Goal: Task Accomplishment & Management: Use online tool/utility

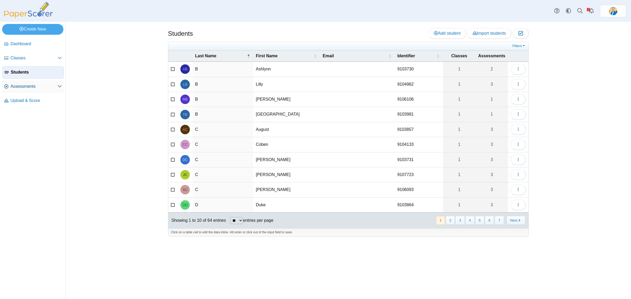
click at [24, 86] on span "Assessments" at bounding box center [34, 87] width 47 height 6
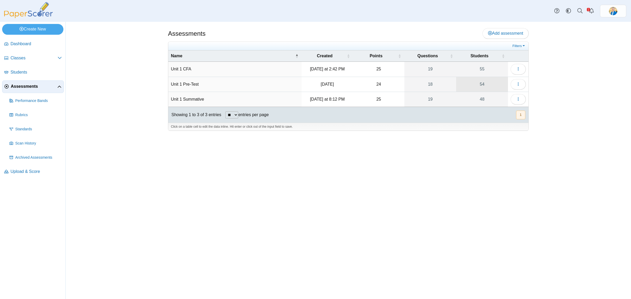
click at [479, 85] on link "54" at bounding box center [482, 84] width 52 height 15
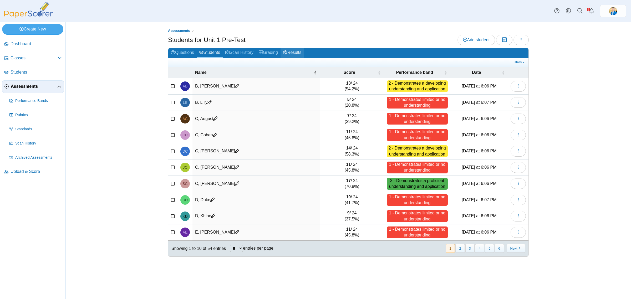
click at [294, 52] on link "Results" at bounding box center [291, 53] width 23 height 10
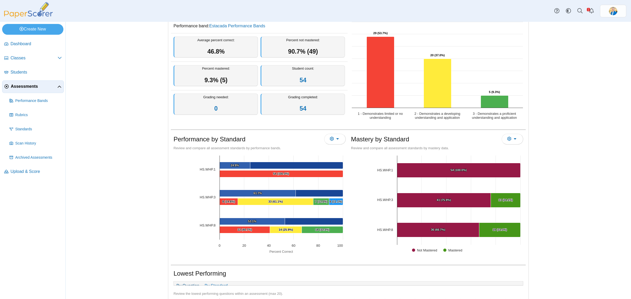
scroll to position [66, 0]
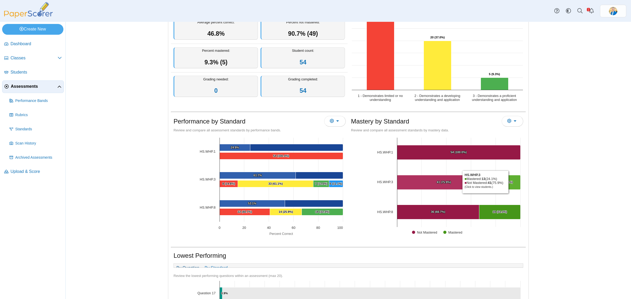
click at [507, 182] on text "13 (24.1%) ​ 13 (24.1%)" at bounding box center [505, 182] width 14 height 3
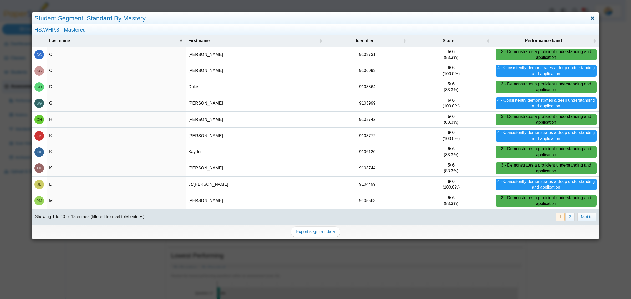
click at [588, 19] on link "Close" at bounding box center [592, 18] width 8 height 9
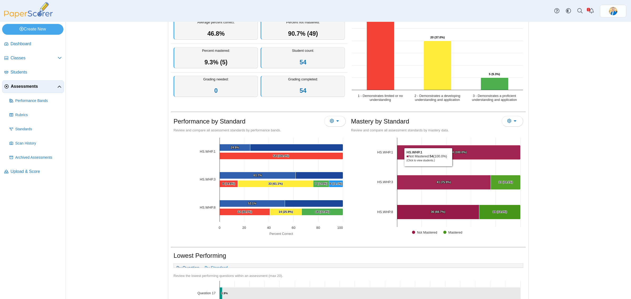
scroll to position [0, 0]
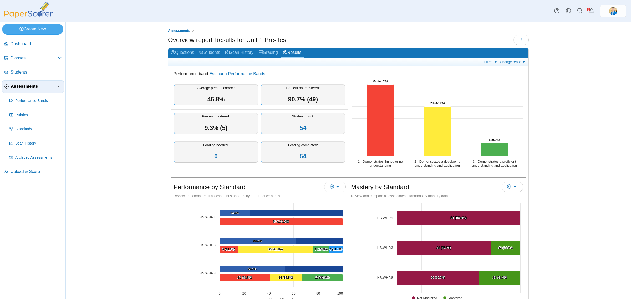
click at [492, 59] on div "Filters Show only: Loading… Change report Select a report: Overview report Ques…" at bounding box center [348, 62] width 360 height 8
click at [492, 60] on link "Filters" at bounding box center [491, 62] width 16 height 4
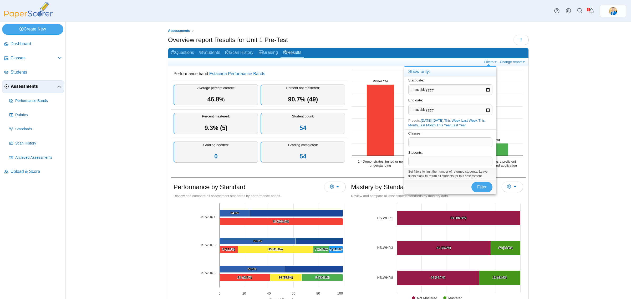
click at [424, 143] on span at bounding box center [450, 142] width 84 height 9
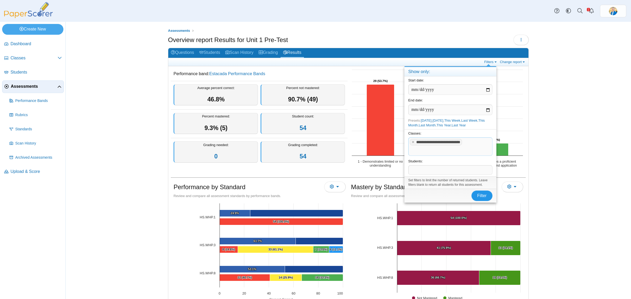
click at [479, 195] on span "Filter" at bounding box center [481, 195] width 9 height 4
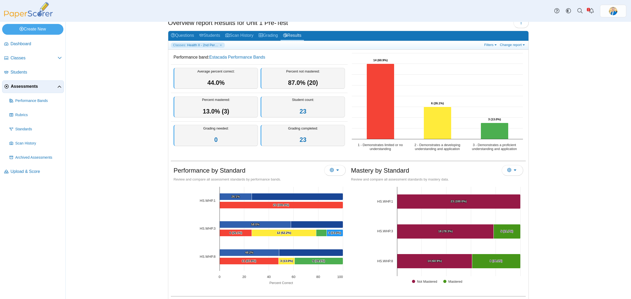
scroll to position [33, 0]
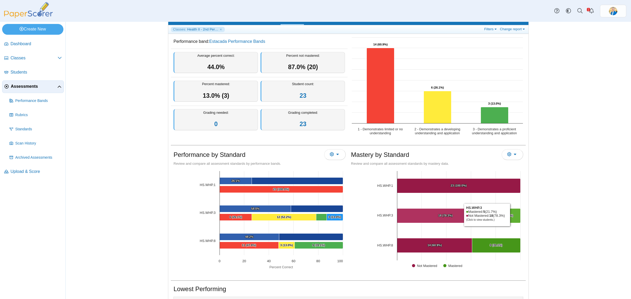
click at [509, 215] on text "5 (21.7%) ​ 5 (21.7%)" at bounding box center [506, 215] width 13 height 3
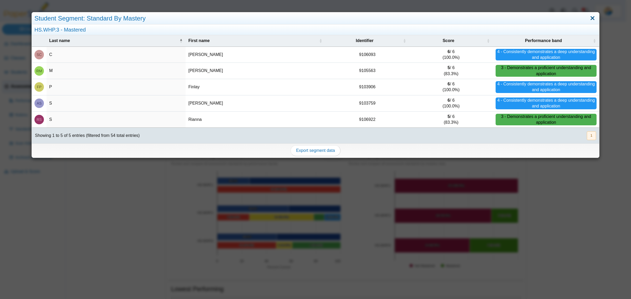
click at [588, 18] on link "Close" at bounding box center [592, 18] width 8 height 9
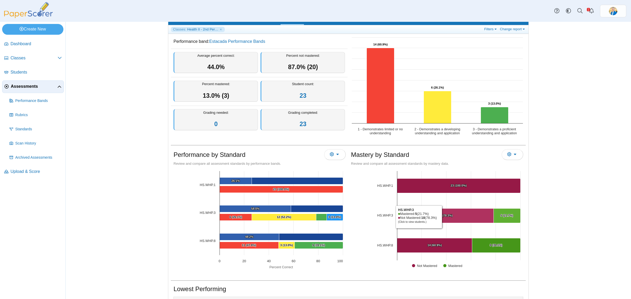
click at [441, 217] on Mastered "[object Object], 18. Not Mastered." at bounding box center [445, 216] width 96 height 14
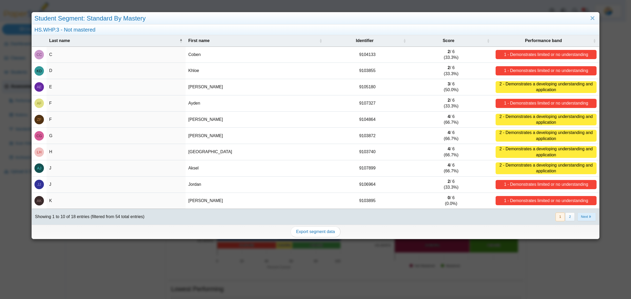
click at [582, 217] on button "Next" at bounding box center [586, 217] width 19 height 9
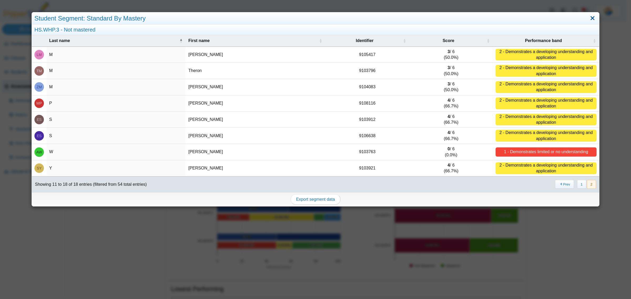
click at [588, 18] on link "Close" at bounding box center [592, 18] width 8 height 9
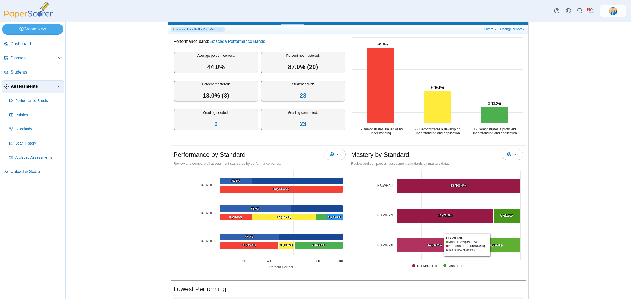
click at [490, 245] on text "9 (39.1%) ​ 9 (39.1%)" at bounding box center [496, 245] width 13 height 3
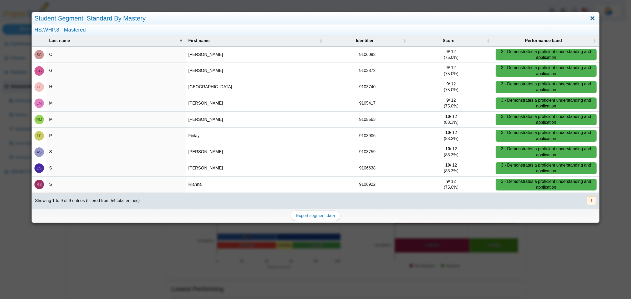
click at [589, 19] on link "Close" at bounding box center [592, 18] width 8 height 9
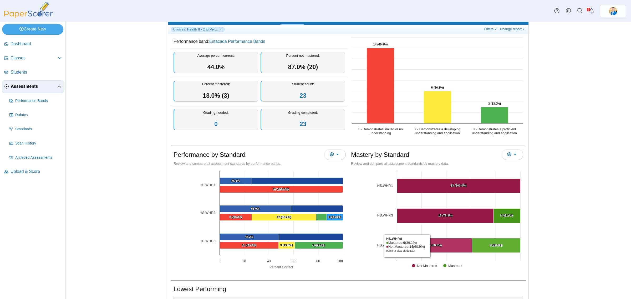
click at [429, 246] on text "14 (60.9%) ​ 14 (60.9%)" at bounding box center [434, 245] width 14 height 3
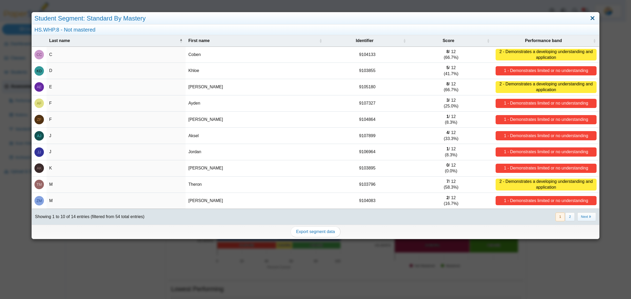
click at [588, 20] on link "Close" at bounding box center [592, 18] width 8 height 9
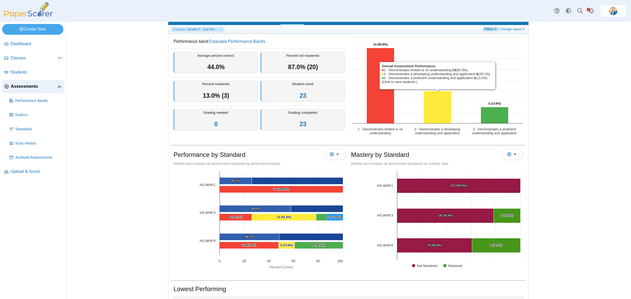
click at [487, 30] on link "Filters" at bounding box center [491, 29] width 16 height 4
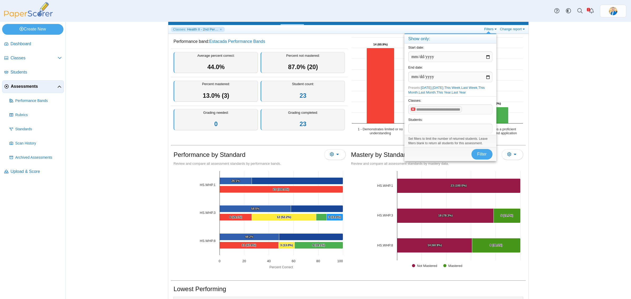
click at [414, 109] on x "remove tag" at bounding box center [413, 108] width 4 height 3
click at [414, 109] on span at bounding box center [450, 109] width 84 height 9
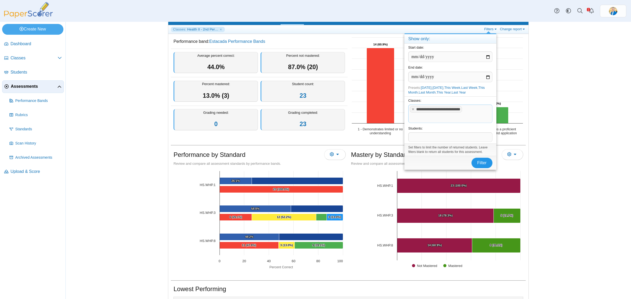
click at [481, 163] on span "Filter" at bounding box center [481, 163] width 9 height 4
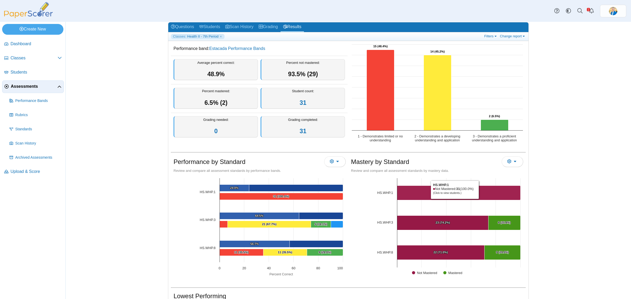
scroll to position [66, 0]
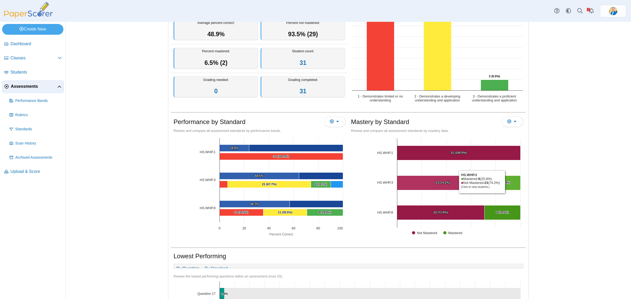
click at [504, 182] on text "8 (25.8%) ​ 8 (25.8%)" at bounding box center [504, 182] width 13 height 3
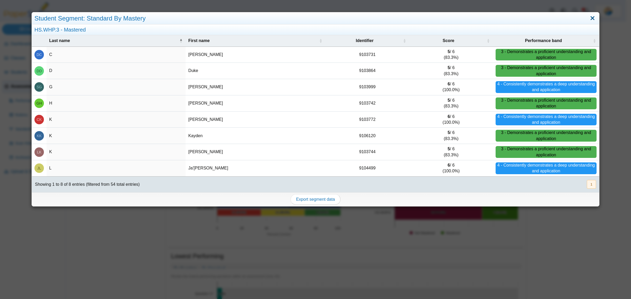
click at [590, 17] on link "Close" at bounding box center [592, 18] width 8 height 9
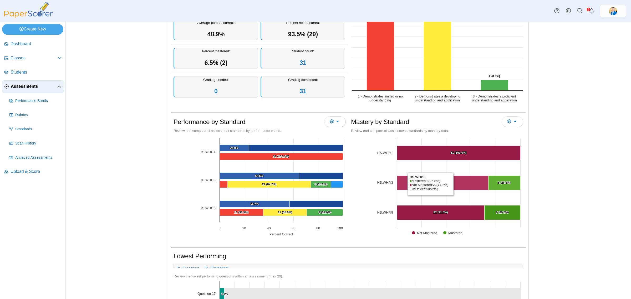
click at [455, 183] on Mastered "[object Object], 23. Not Mastered." at bounding box center [442, 183] width 91 height 14
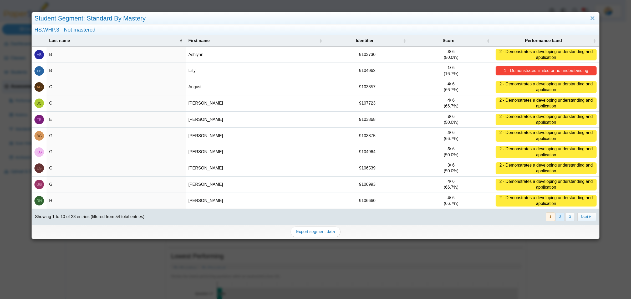
click at [555, 218] on button "2" at bounding box center [559, 217] width 9 height 9
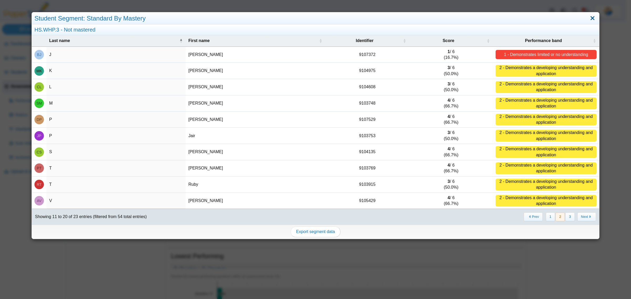
click at [588, 19] on link "Close" at bounding box center [592, 18] width 8 height 9
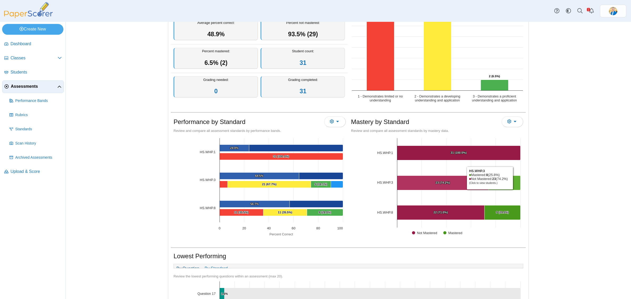
click at [512, 178] on Mastered "[object Object], 8. Mastered." at bounding box center [504, 183] width 32 height 14
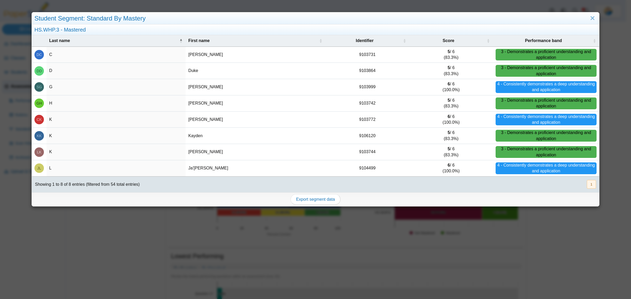
click at [538, 218] on div "Student Segment: Standard By Mastery HS.WHP.3 - Mastered Last name First name I…" at bounding box center [315, 149] width 631 height 299
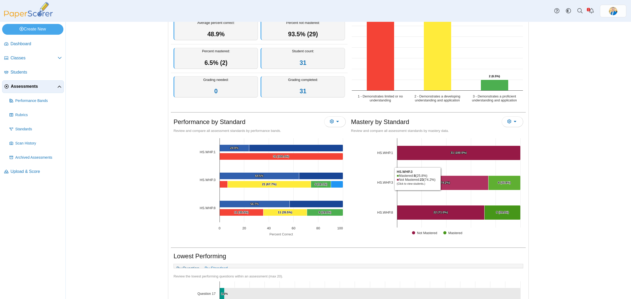
click at [440, 179] on Mastered "[object Object], 23. Not Mastered." at bounding box center [442, 183] width 91 height 14
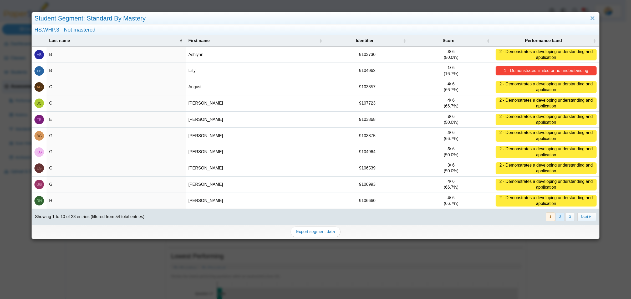
click at [556, 218] on button "2" at bounding box center [559, 217] width 9 height 9
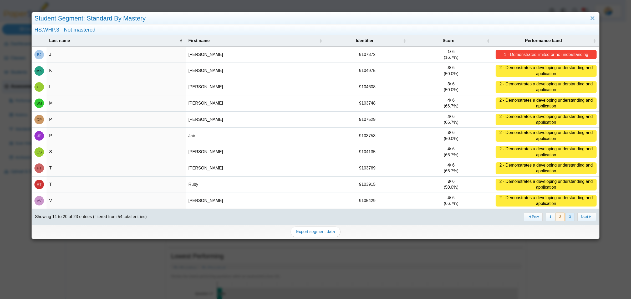
click at [565, 218] on button "3" at bounding box center [569, 217] width 9 height 9
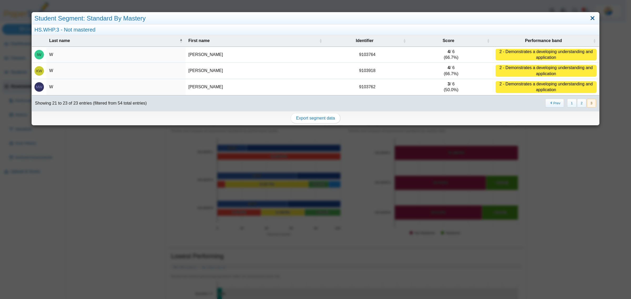
click at [588, 17] on link "Close" at bounding box center [592, 18] width 8 height 9
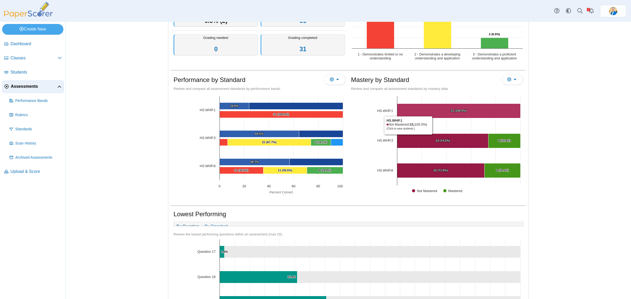
scroll to position [131, 0]
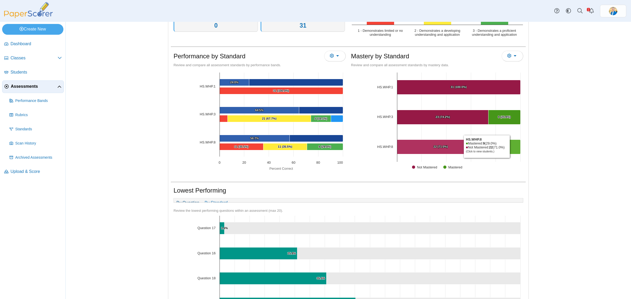
click at [509, 147] on Mastered "[object Object], 9. Mastered." at bounding box center [502, 147] width 36 height 14
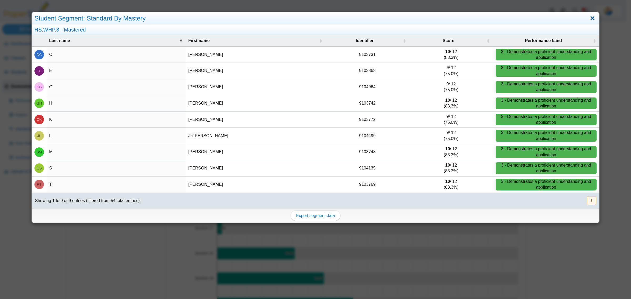
click at [588, 20] on link "Close" at bounding box center [592, 18] width 8 height 9
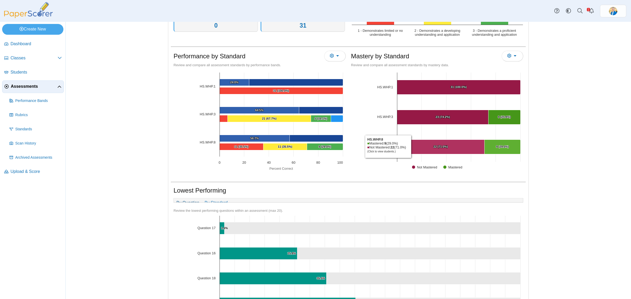
click at [410, 147] on Mastered "[object Object], 22. Not Mastered." at bounding box center [440, 147] width 87 height 14
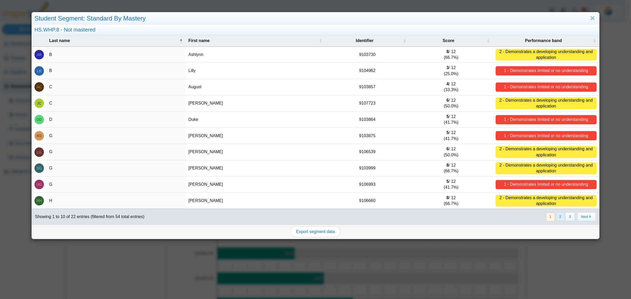
click at [555, 220] on button "2" at bounding box center [559, 217] width 9 height 9
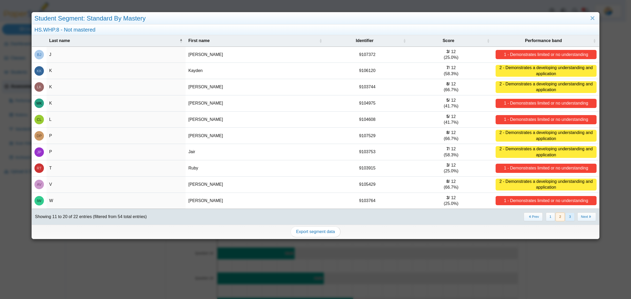
click at [565, 217] on button "3" at bounding box center [569, 217] width 9 height 9
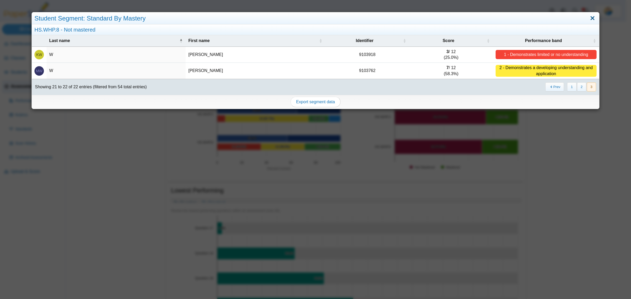
click at [589, 20] on link "Close" at bounding box center [592, 18] width 8 height 9
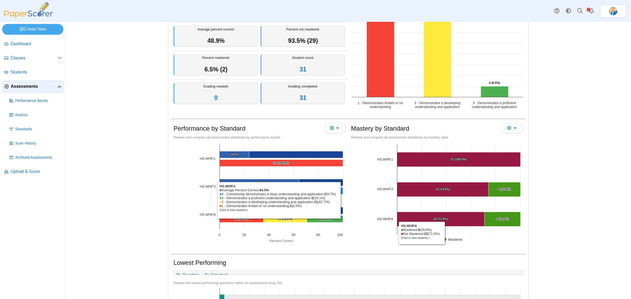
scroll to position [0, 0]
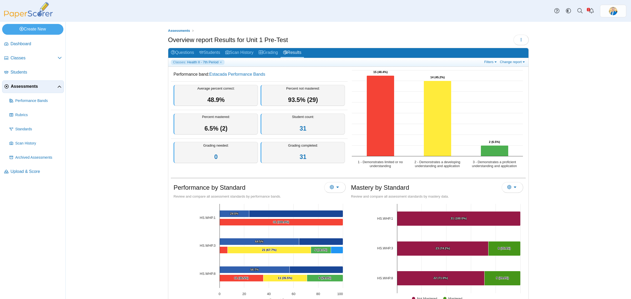
click at [17, 86] on span "Assessments" at bounding box center [34, 87] width 47 height 6
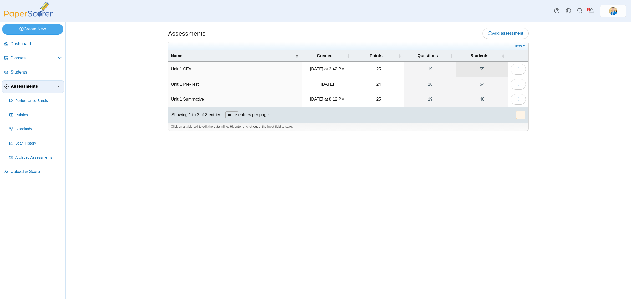
click at [482, 67] on link "55" at bounding box center [482, 69] width 52 height 15
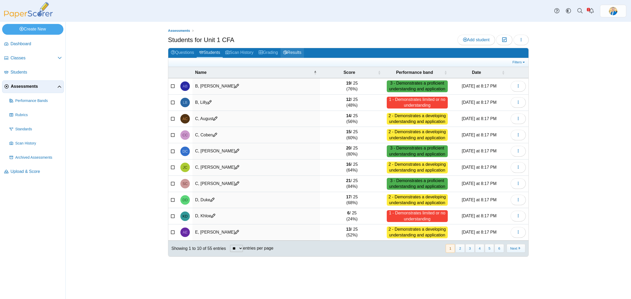
click at [303, 49] on link "Results" at bounding box center [291, 53] width 23 height 10
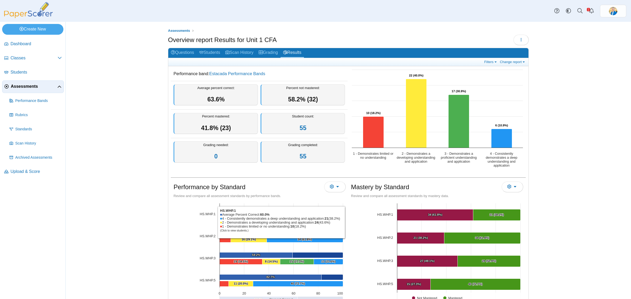
click at [559, 178] on div "Assessments Overview report Results for Unit 1 CFA Loading…" at bounding box center [348, 160] width 565 height 277
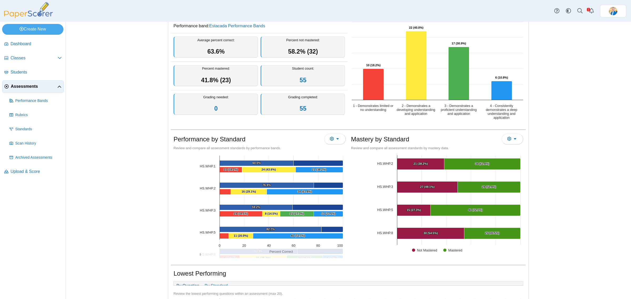
scroll to position [99, 0]
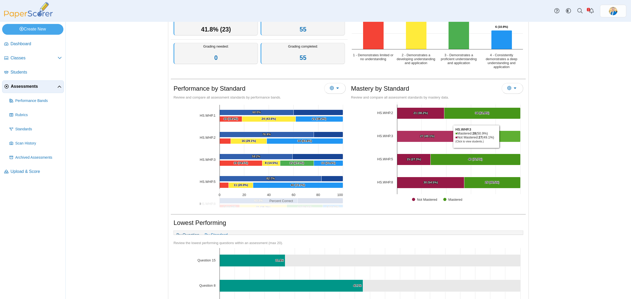
click at [498, 137] on Mastered "[object Object], 28. Mastered." at bounding box center [489, 136] width 63 height 11
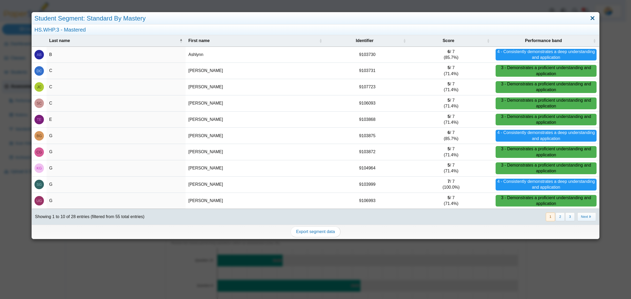
click at [588, 20] on link "Close" at bounding box center [592, 18] width 8 height 9
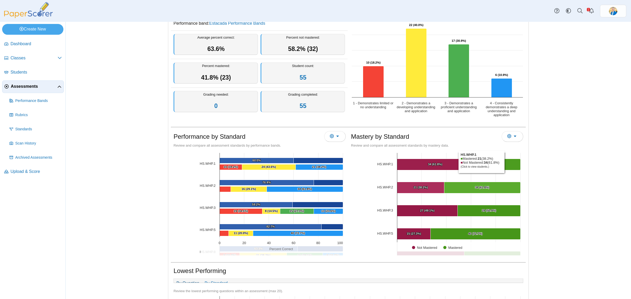
scroll to position [0, 0]
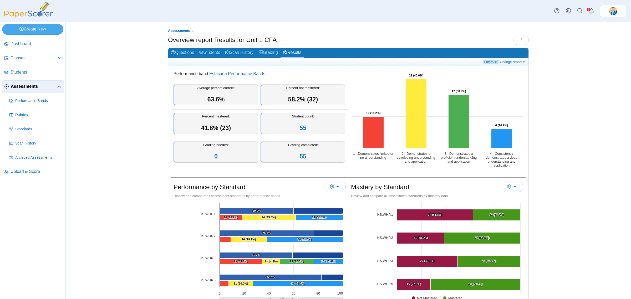
click at [483, 61] on link "Filters" at bounding box center [491, 62] width 16 height 4
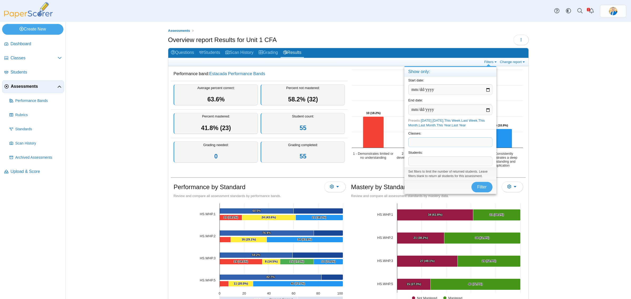
click at [418, 144] on span at bounding box center [450, 142] width 84 height 9
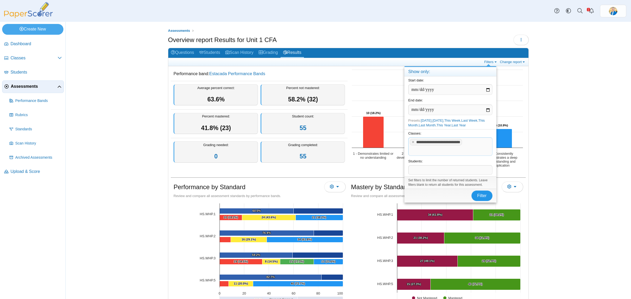
click at [482, 195] on span "Filter" at bounding box center [481, 195] width 9 height 4
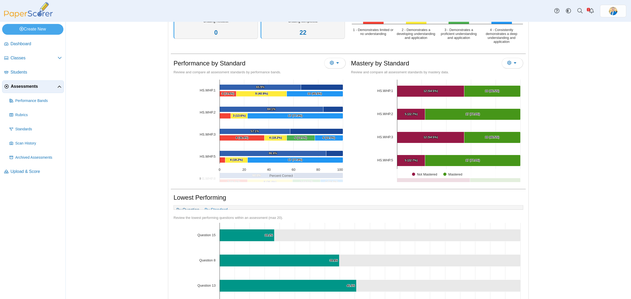
scroll to position [164, 0]
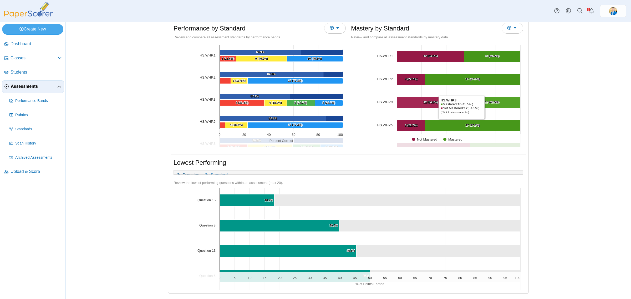
click at [497, 103] on Mastered "[object Object], 10. Mastered." at bounding box center [492, 102] width 56 height 11
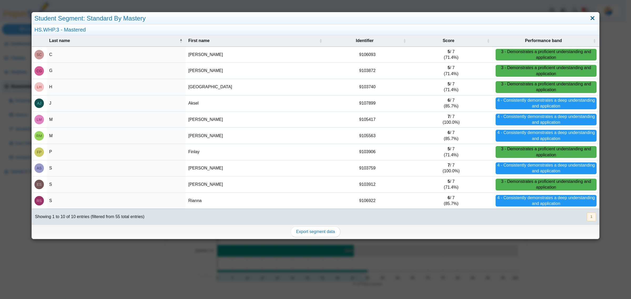
click at [588, 17] on link "Close" at bounding box center [592, 18] width 8 height 9
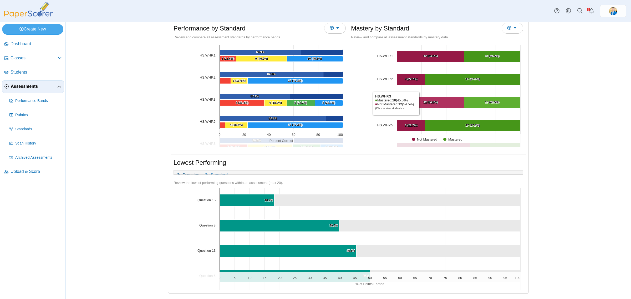
click at [418, 99] on Mastered "[object Object], 12. Not Mastered." at bounding box center [430, 102] width 67 height 11
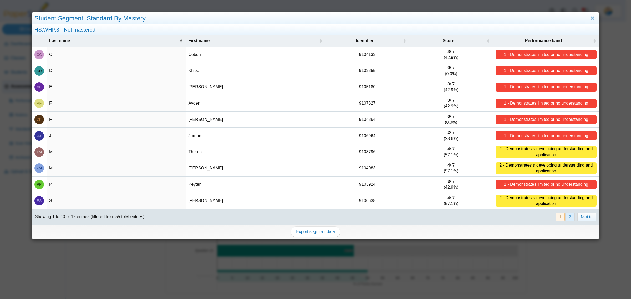
click at [565, 219] on button "2" at bounding box center [569, 217] width 9 height 9
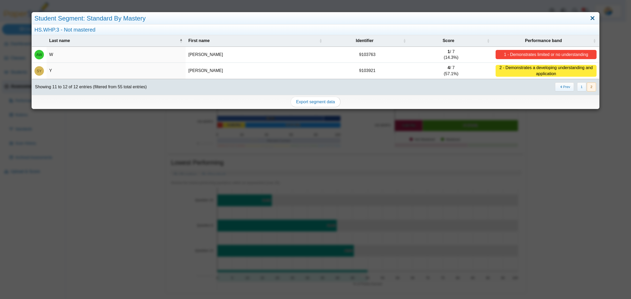
click at [588, 18] on link "Close" at bounding box center [592, 18] width 8 height 9
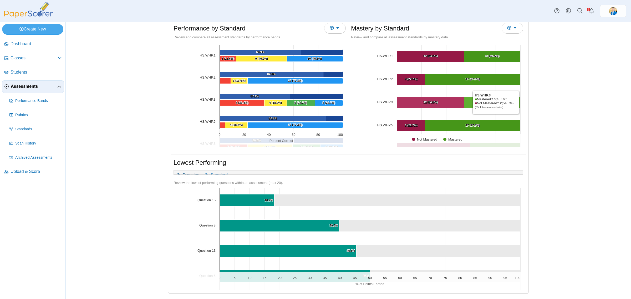
scroll to position [26, 0]
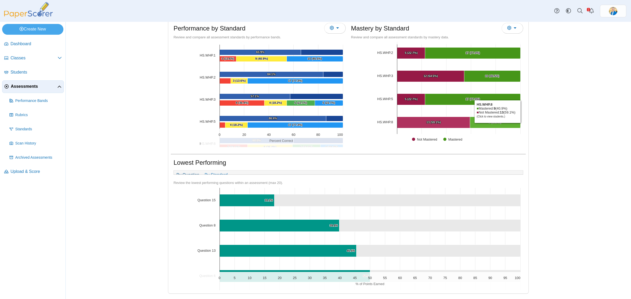
click at [493, 119] on Mastered "[object Object], 9. Mastered." at bounding box center [495, 122] width 50 height 11
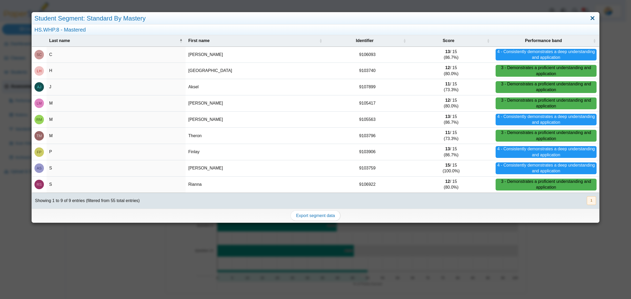
click at [588, 19] on link "Close" at bounding box center [592, 18] width 8 height 9
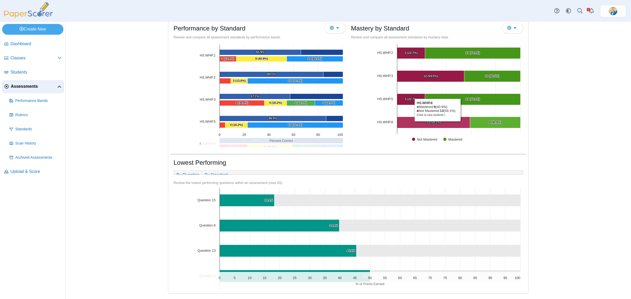
click at [435, 121] on text "13 (59.1%) ​ 13 (59.1%)" at bounding box center [433, 122] width 14 height 3
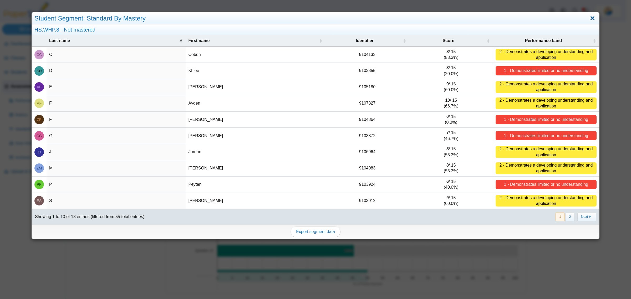
click at [588, 18] on link "Close" at bounding box center [592, 18] width 8 height 9
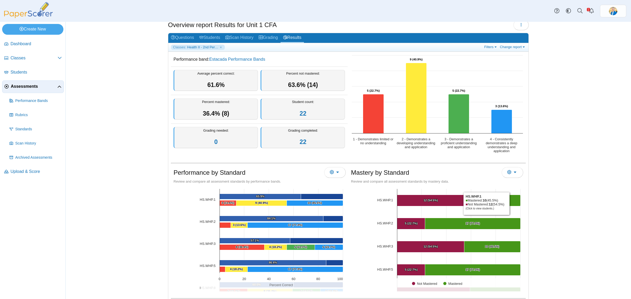
scroll to position [0, 0]
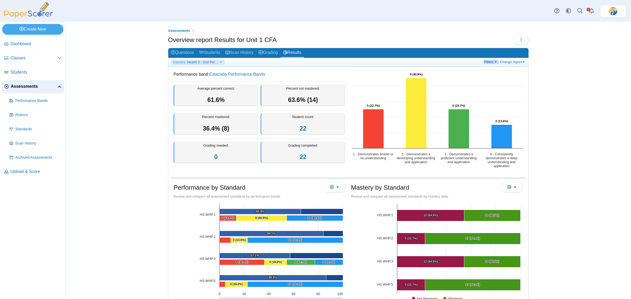
click at [490, 61] on link "Filters" at bounding box center [491, 62] width 16 height 4
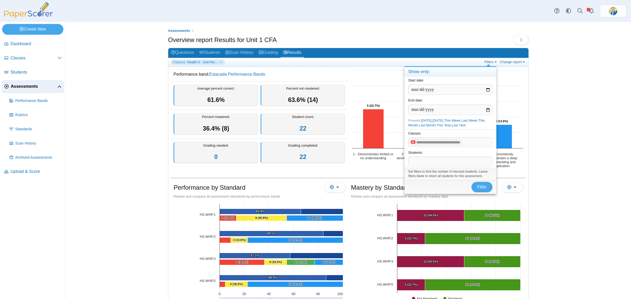
click at [414, 142] on x "remove tag" at bounding box center [413, 141] width 4 height 3
click at [415, 139] on span at bounding box center [450, 142] width 84 height 9
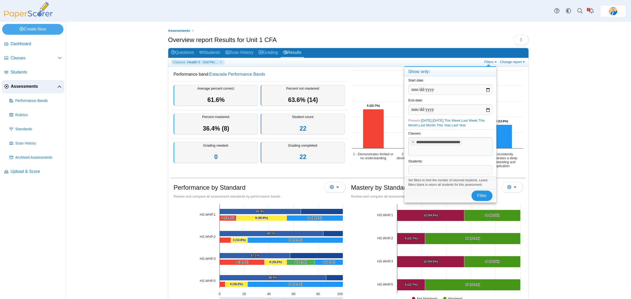
click at [478, 197] on span "Filter" at bounding box center [481, 195] width 9 height 4
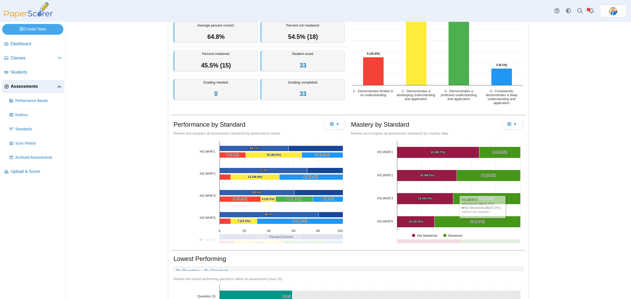
scroll to position [66, 0]
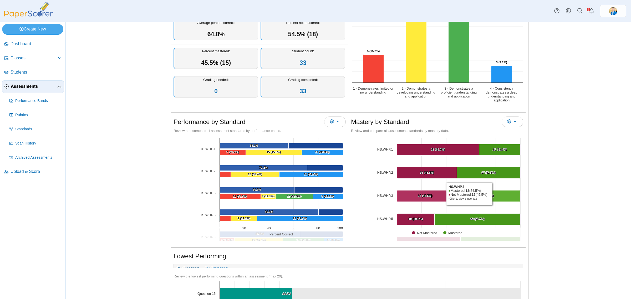
click at [491, 194] on Mastered "[object Object], 18. Mastered." at bounding box center [486, 196] width 67 height 11
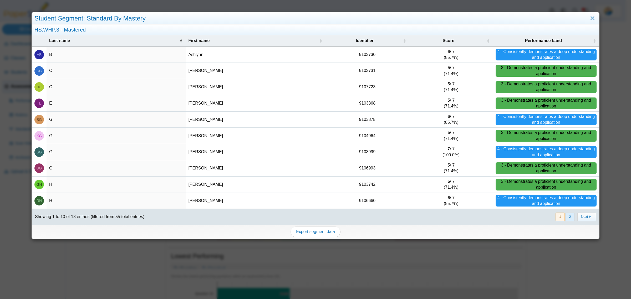
click at [566, 215] on button "2" at bounding box center [569, 217] width 9 height 9
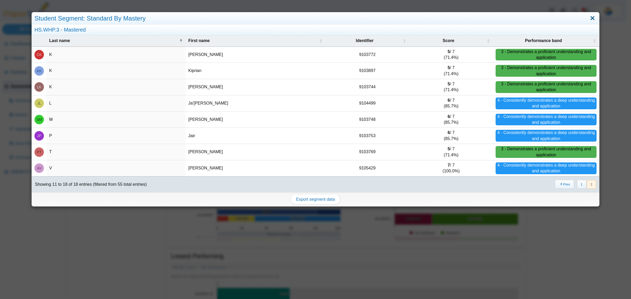
click at [588, 20] on link "Close" at bounding box center [592, 18] width 8 height 9
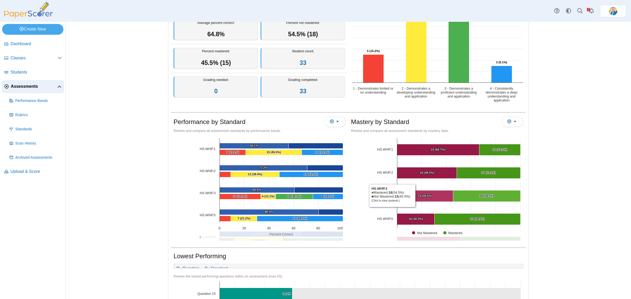
click at [418, 195] on text "15 (45.5%) ​ 15 (45.5%)" at bounding box center [425, 195] width 14 height 3
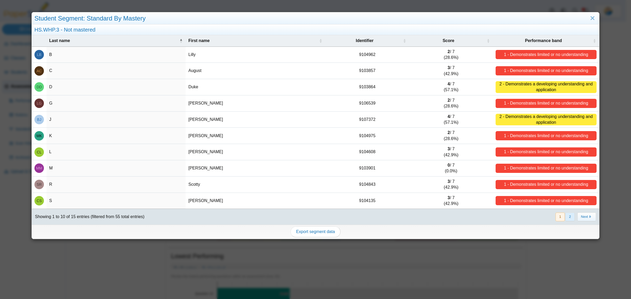
click at [565, 216] on button "2" at bounding box center [569, 217] width 9 height 9
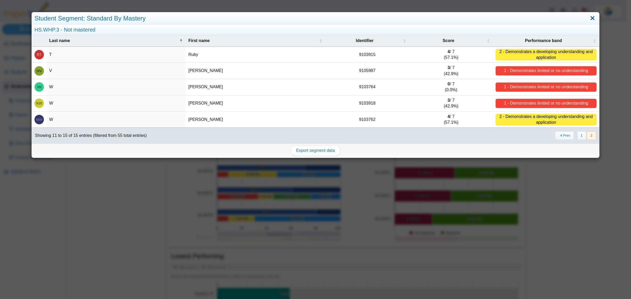
click at [589, 19] on link "Close" at bounding box center [592, 18] width 8 height 9
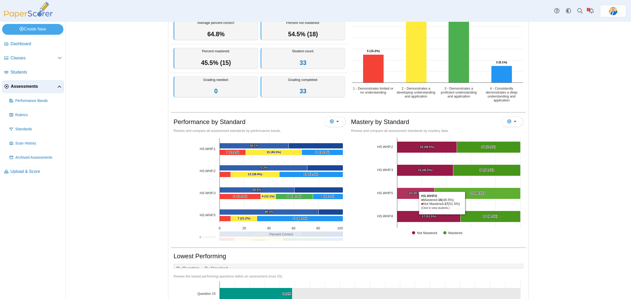
scroll to position [26, 0]
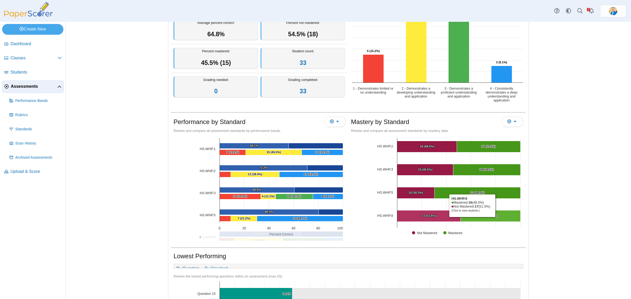
click at [474, 219] on Mastered "[object Object], 16. Mastered." at bounding box center [490, 215] width 60 height 11
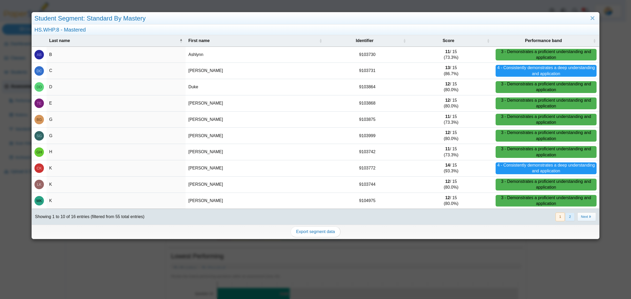
click at [566, 214] on button "2" at bounding box center [569, 217] width 9 height 9
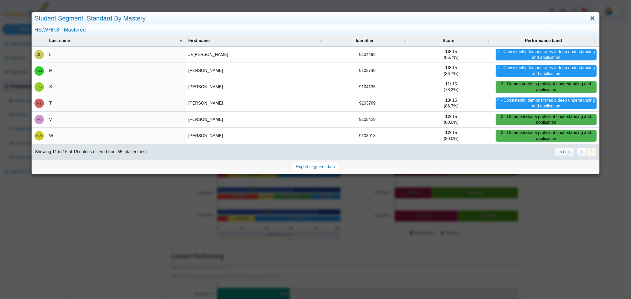
click at [588, 19] on link "Close" at bounding box center [592, 18] width 8 height 9
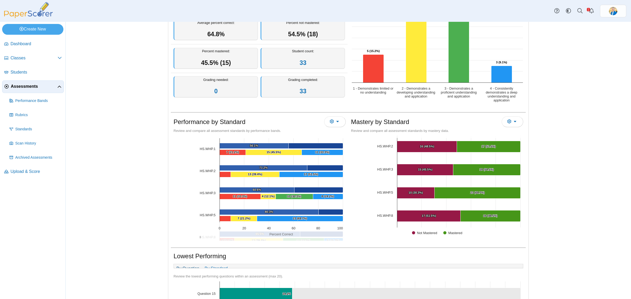
click at [32, 88] on span "Assessments" at bounding box center [34, 87] width 47 height 6
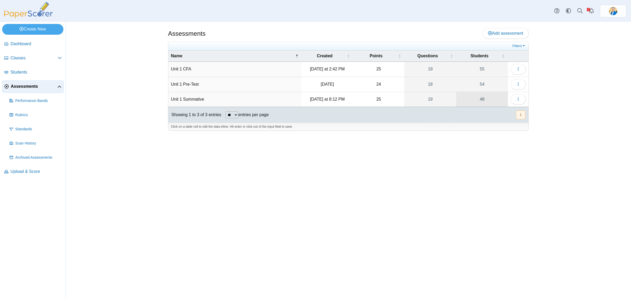
click at [482, 100] on link "48" at bounding box center [482, 99] width 52 height 15
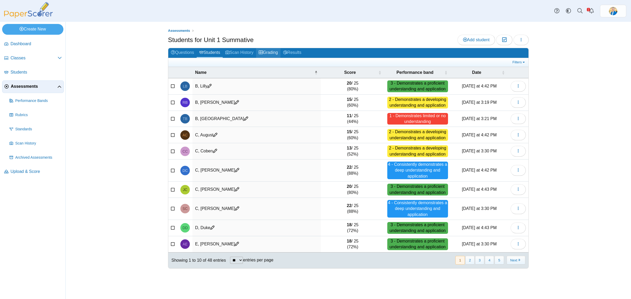
click at [273, 49] on link "Grading" at bounding box center [268, 53] width 24 height 10
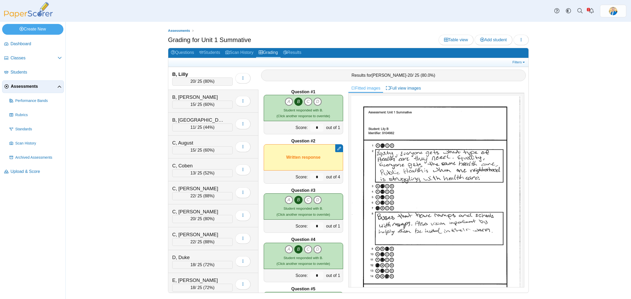
click at [337, 148] on icon at bounding box center [339, 149] width 4 height 4
click at [305, 107] on div "Student responded with B. (Click another response to override)" at bounding box center [302, 113] width 53 height 12
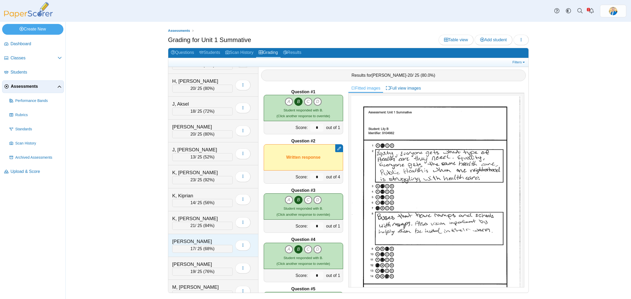
scroll to position [493, 0]
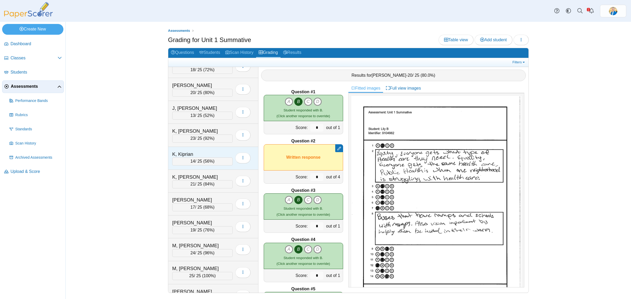
click at [205, 157] on div "K, Kiprian" at bounding box center [198, 154] width 53 height 7
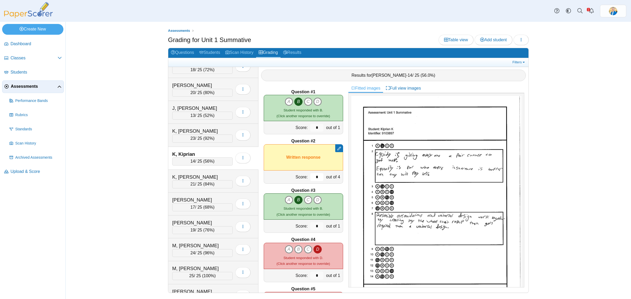
click at [311, 178] on input "*" at bounding box center [316, 177] width 13 height 8
type input "*"
click at [295, 250] on icon "B" at bounding box center [298, 249] width 8 height 8
click at [317, 250] on icon "D" at bounding box center [317, 249] width 8 height 8
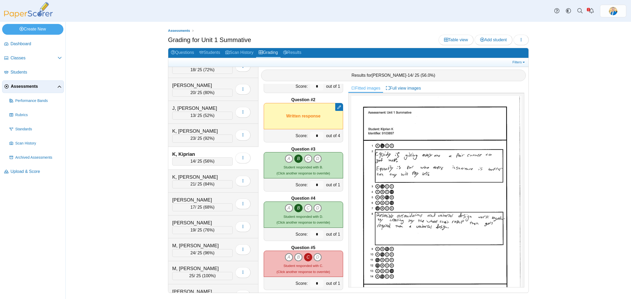
scroll to position [99, 0]
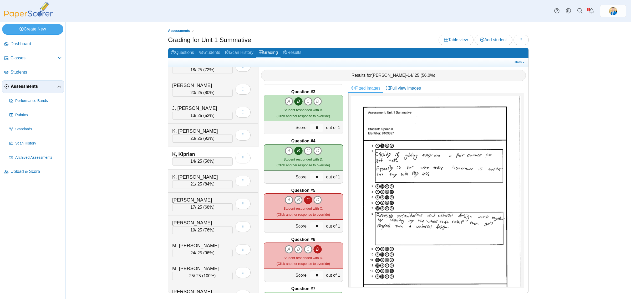
click at [297, 200] on icon "B" at bounding box center [298, 200] width 8 height 8
click at [305, 200] on icon "C" at bounding box center [308, 200] width 8 height 8
click at [297, 249] on icon "B" at bounding box center [298, 249] width 8 height 8
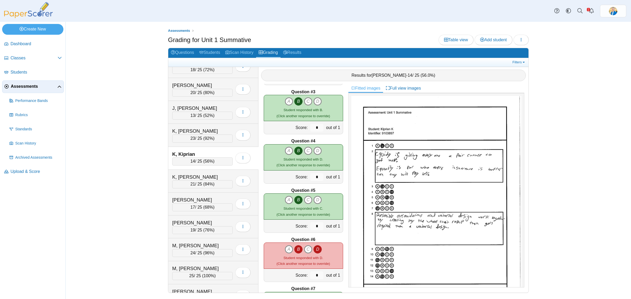
click at [317, 249] on icon "D" at bounding box center [317, 249] width 8 height 8
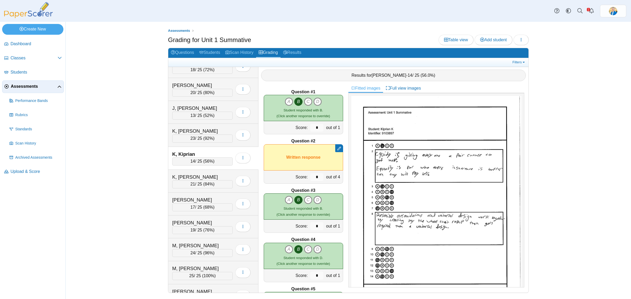
scroll to position [66, 0]
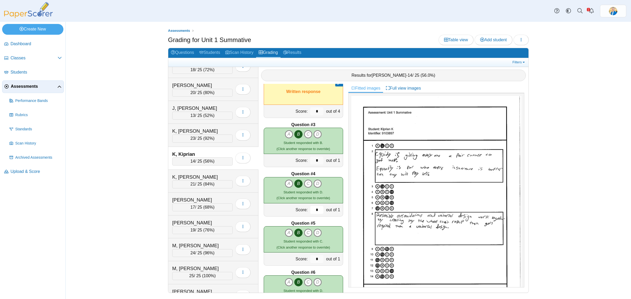
click at [311, 209] on input "*" at bounding box center [316, 210] width 13 height 8
type input "*"
click at [342, 223] on div "Question #1 A B C D Score: *" at bounding box center [303, 188] width 90 height 209
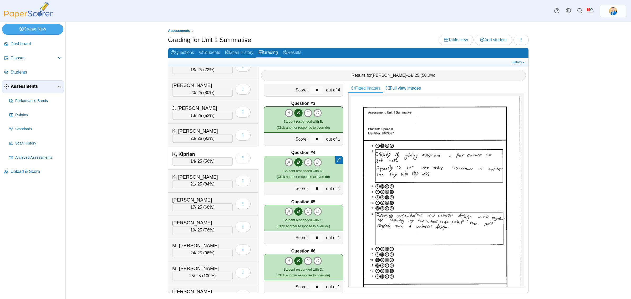
scroll to position [99, 0]
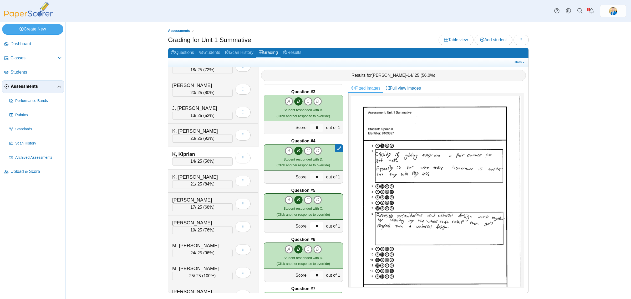
click at [315, 226] on input "*" at bounding box center [316, 226] width 13 height 8
type input "*"
click at [313, 273] on input "*" at bounding box center [316, 275] width 13 height 8
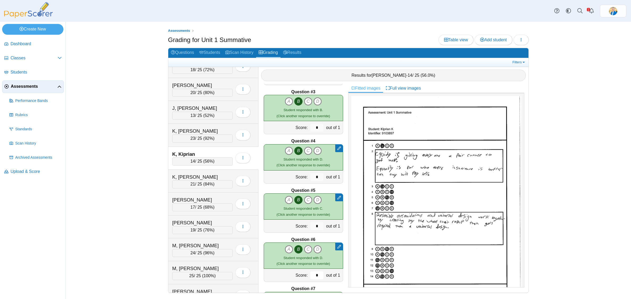
type input "*"
click at [338, 272] on div "Question #1 A B C D Score: *" at bounding box center [303, 188] width 90 height 209
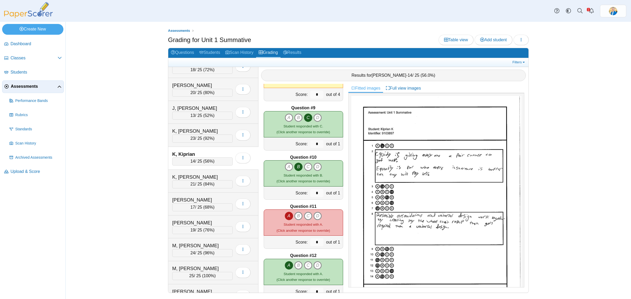
scroll to position [394, 0]
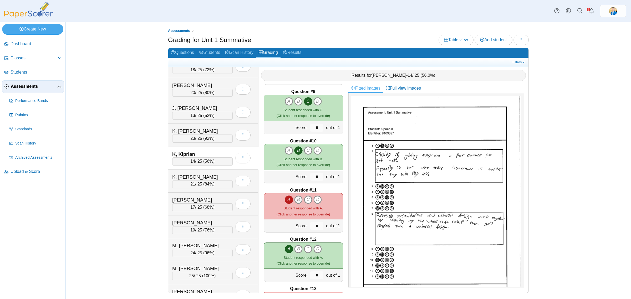
click at [296, 200] on icon "B" at bounding box center [298, 200] width 8 height 8
click at [289, 199] on icon "A" at bounding box center [289, 200] width 8 height 8
click at [313, 226] on input "*" at bounding box center [316, 226] width 13 height 8
type input "*"
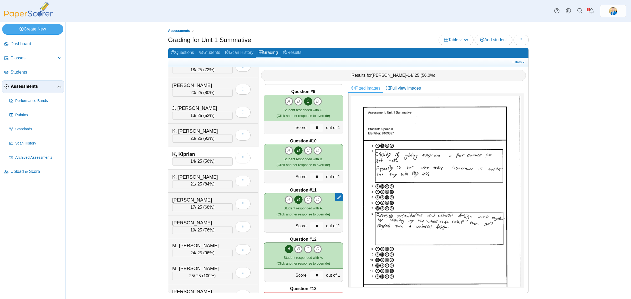
click at [340, 232] on div "Question #1 A B C D Score: *" at bounding box center [303, 188] width 90 height 209
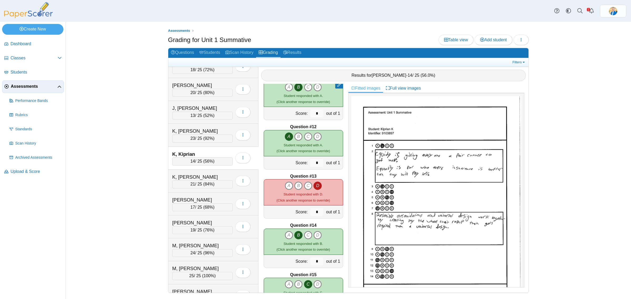
scroll to position [526, 0]
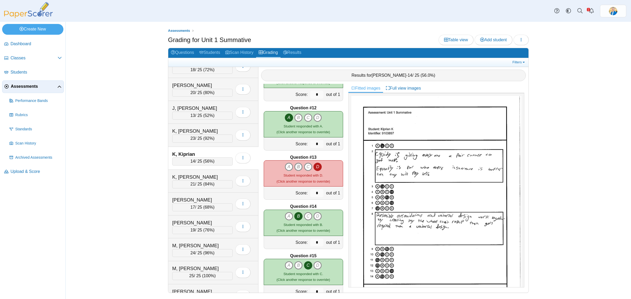
click at [296, 166] on icon "B" at bounding box center [298, 167] width 8 height 8
click at [318, 168] on icon "D" at bounding box center [317, 167] width 8 height 8
click at [312, 195] on input "*" at bounding box center [316, 193] width 13 height 8
type input "*"
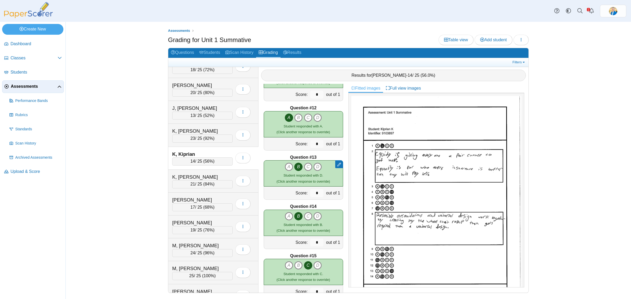
click at [338, 203] on div "Question #1 A B C D Score: *" at bounding box center [303, 188] width 90 height 209
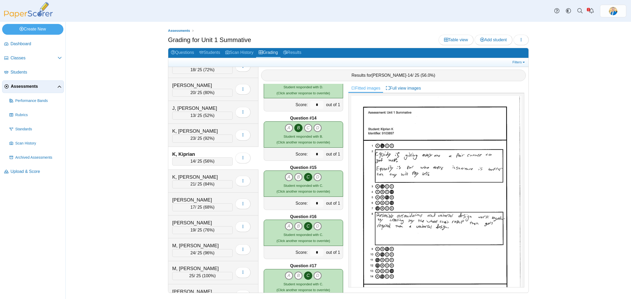
scroll to position [723, 0]
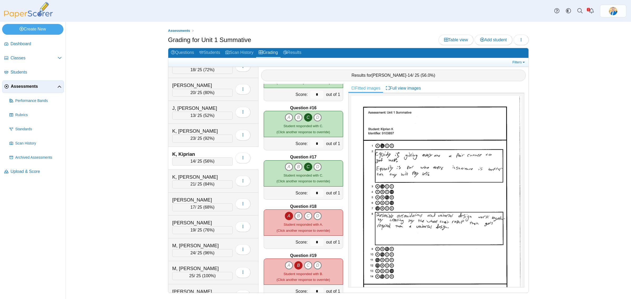
click at [297, 213] on icon "B" at bounding box center [298, 216] width 8 height 8
click at [290, 218] on icon "A" at bounding box center [289, 216] width 8 height 8
click at [290, 267] on icon "A" at bounding box center [289, 265] width 8 height 8
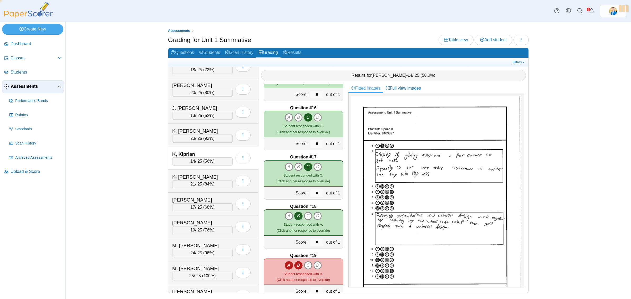
click at [295, 265] on icon "B" at bounding box center [298, 265] width 8 height 8
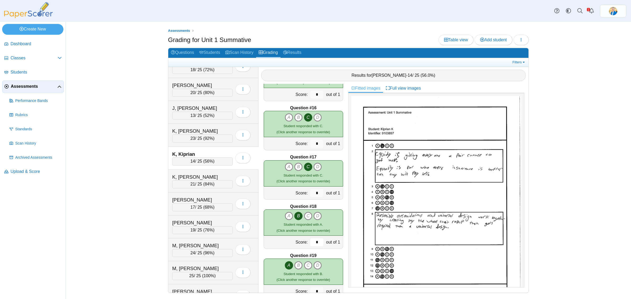
click at [313, 244] on input "*" at bounding box center [316, 242] width 13 height 8
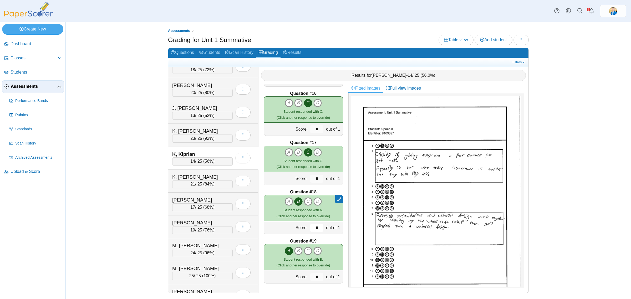
type input "*"
click at [310, 275] on input "*" at bounding box center [316, 277] width 13 height 8
type input "*"
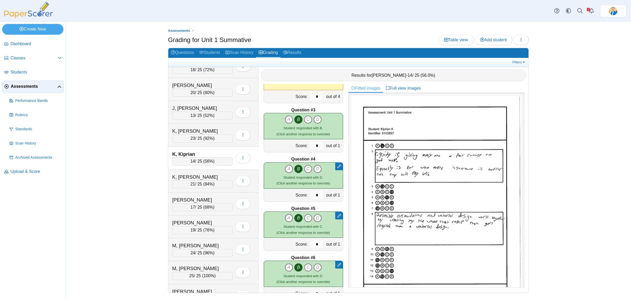
scroll to position [0, 0]
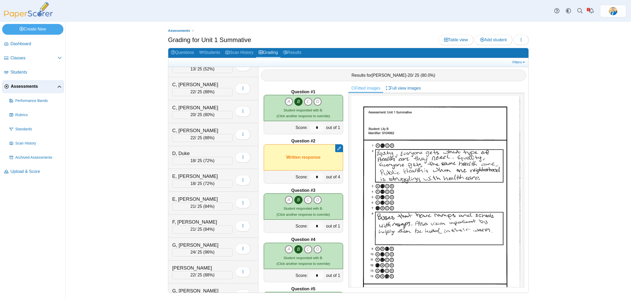
scroll to position [66, 0]
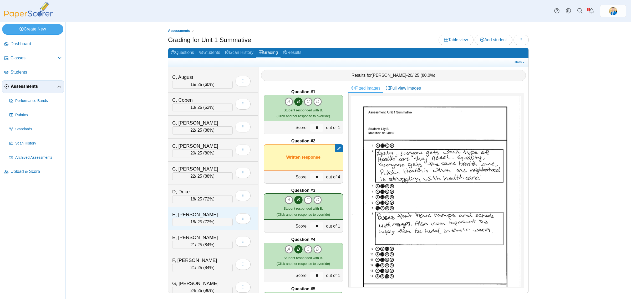
click at [205, 213] on div "E, [PERSON_NAME]" at bounding box center [198, 214] width 53 height 7
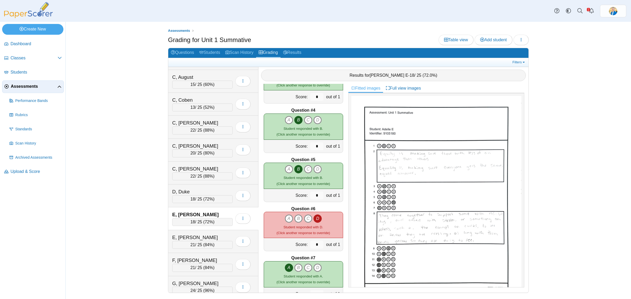
scroll to position [131, 0]
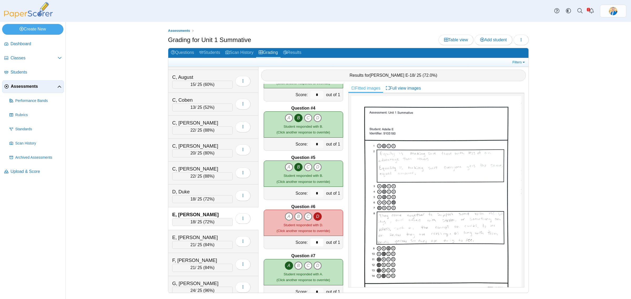
click at [311, 244] on input "*" at bounding box center [316, 243] width 13 height 8
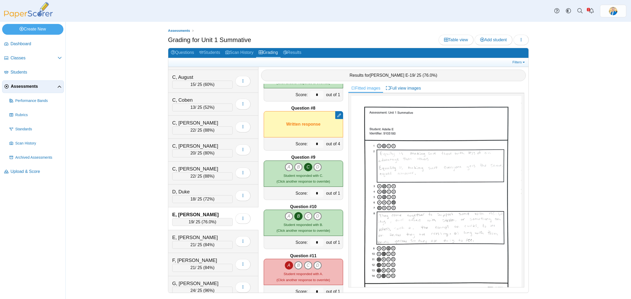
scroll to position [394, 0]
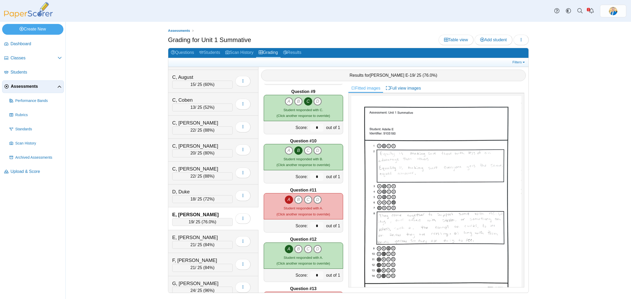
type input "*"
click at [312, 220] on div "*" at bounding box center [317, 225] width 16 height 13
click at [312, 225] on input "*" at bounding box center [316, 226] width 13 height 8
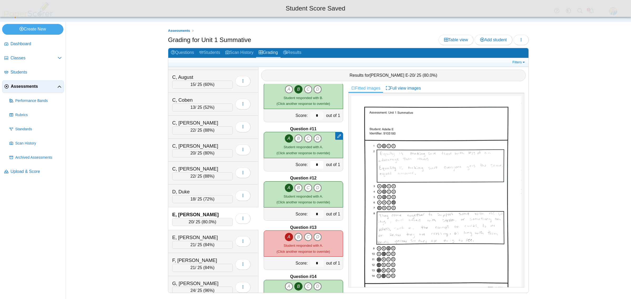
scroll to position [460, 0]
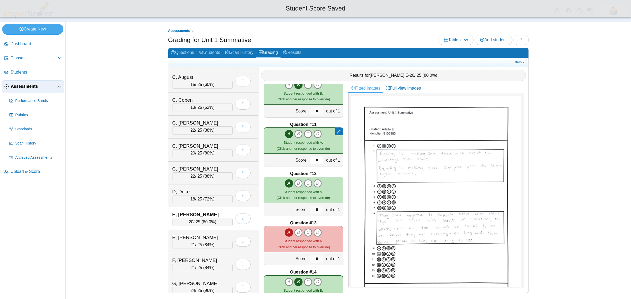
type input "*"
click at [310, 260] on input "*" at bounding box center [316, 259] width 13 height 8
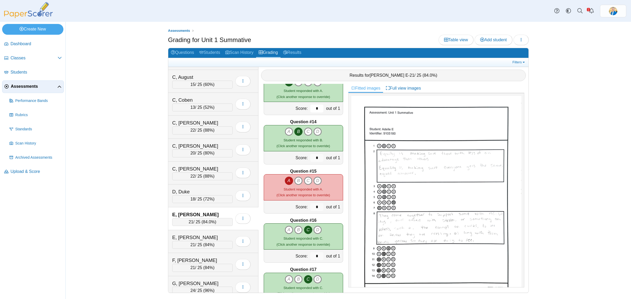
scroll to position [624, 0]
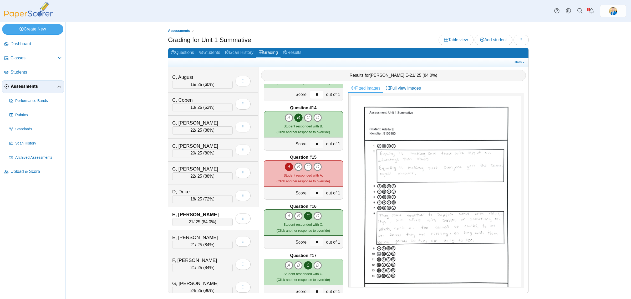
type input "*"
click at [312, 192] on input "*" at bounding box center [316, 193] width 13 height 8
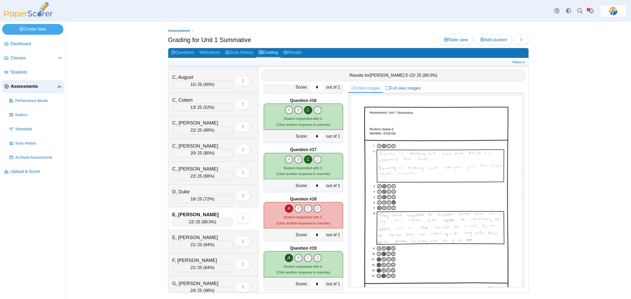
scroll to position [737, 0]
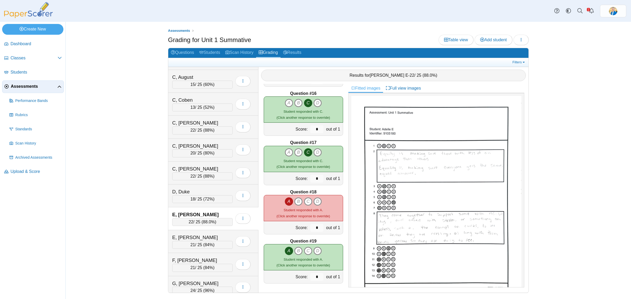
type input "*"
click at [313, 225] on input "*" at bounding box center [316, 228] width 13 height 8
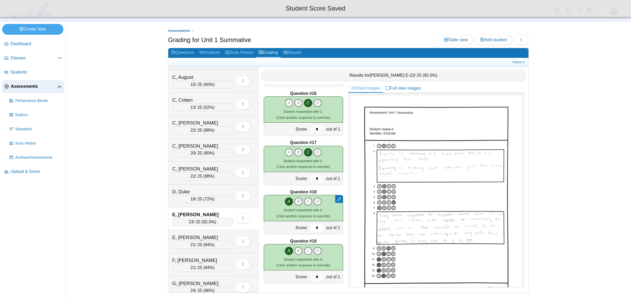
type input "*"
click at [120, 223] on div "Assessments Grading for Unit 1 Summative Table view Add student Loading… 20 A" at bounding box center [348, 160] width 565 height 277
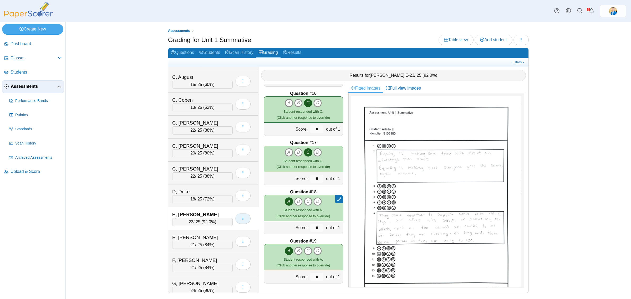
click at [243, 219] on use "button" at bounding box center [243, 218] width 1 height 3
click at [128, 216] on div "Assessments Grading for Unit 1 Summative Table view Add student Loading… 20 A" at bounding box center [348, 160] width 565 height 277
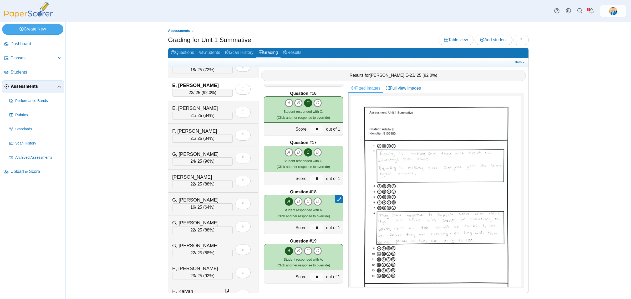
scroll to position [197, 0]
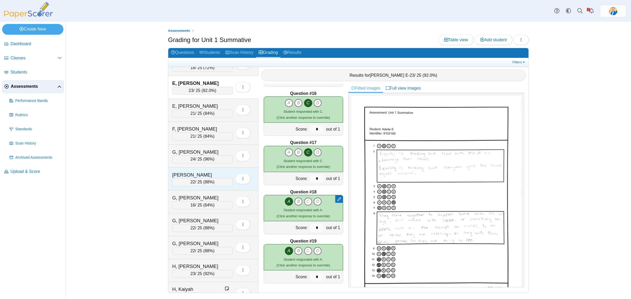
click at [203, 191] on div "G, Kimberly 22 / 25 ( 88% ) Loading…" at bounding box center [213, 179] width 90 height 23
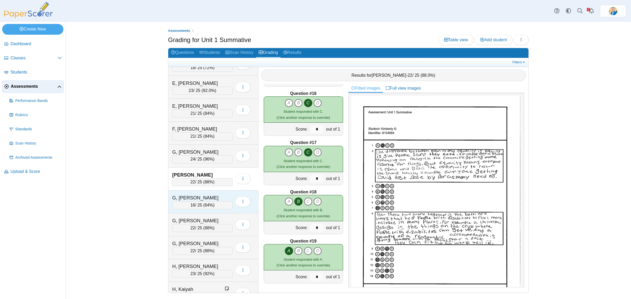
click at [203, 196] on div "G, Logan" at bounding box center [198, 197] width 53 height 7
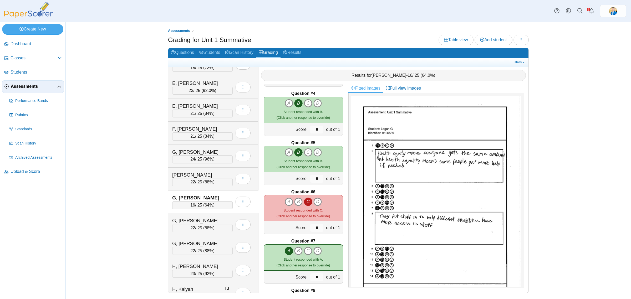
scroll to position [0, 0]
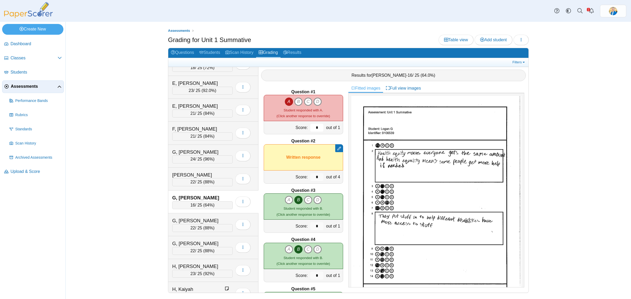
click at [312, 128] on input "*" at bounding box center [316, 128] width 13 height 8
type input "*"
click at [312, 181] on input "*" at bounding box center [316, 177] width 13 height 8
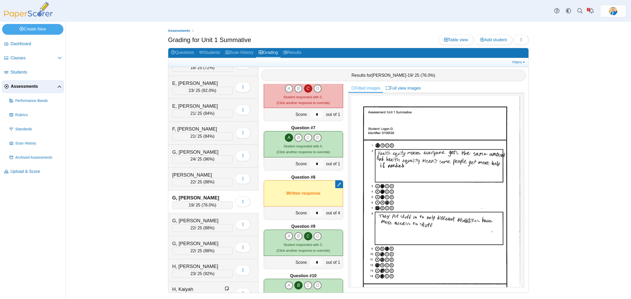
scroll to position [263, 0]
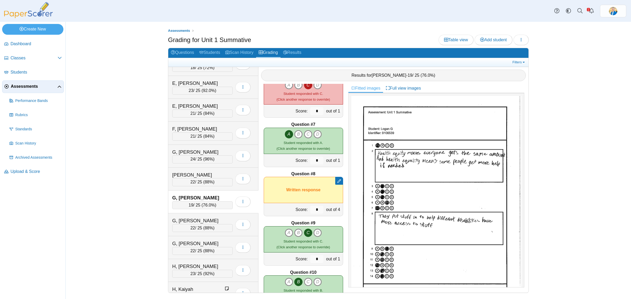
type input "*"
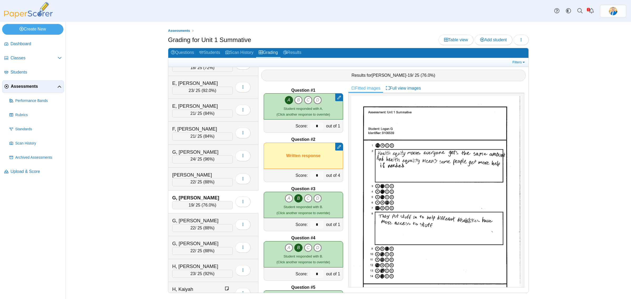
scroll to position [0, 0]
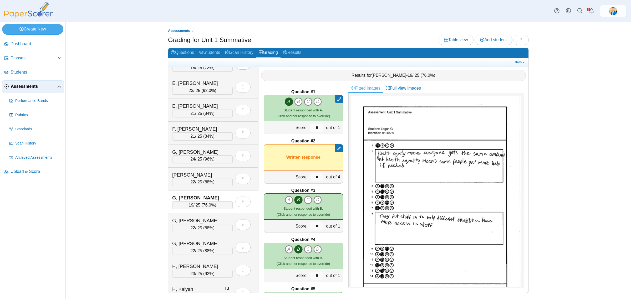
click at [130, 201] on div "Assessments Grading for Unit 1 Summative Table view Add student Loading… 20 A" at bounding box center [348, 160] width 565 height 277
click at [299, 52] on link "Results" at bounding box center [291, 53] width 23 height 10
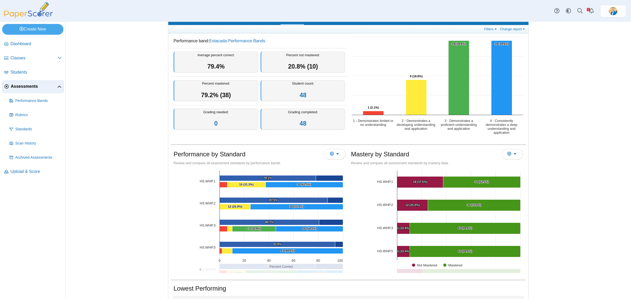
scroll to position [66, 0]
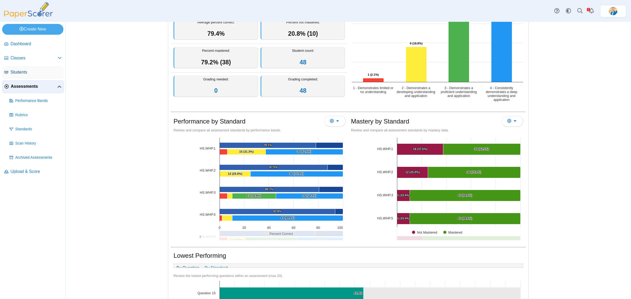
click at [23, 72] on span "Students" at bounding box center [36, 72] width 51 height 6
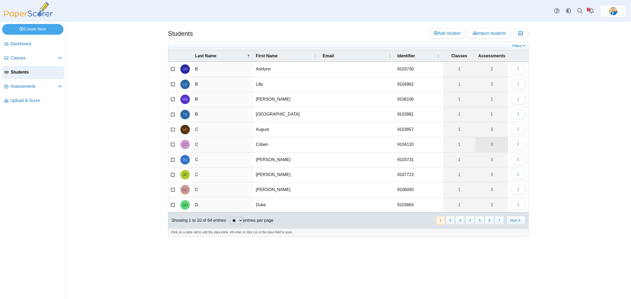
click at [492, 146] on link "3" at bounding box center [491, 144] width 32 height 15
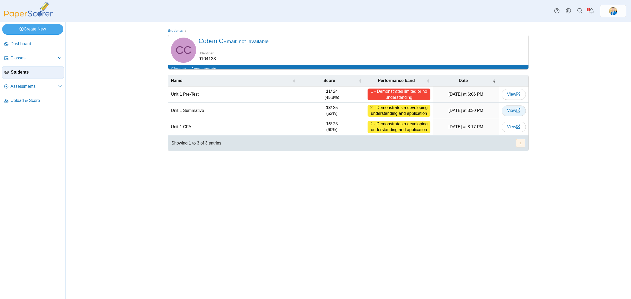
click at [511, 113] on span "View" at bounding box center [513, 110] width 13 height 4
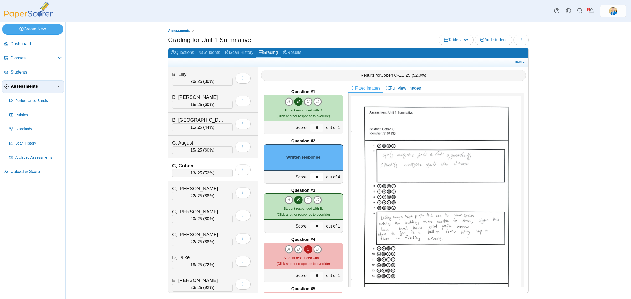
click at [312, 178] on input "*" at bounding box center [316, 177] width 13 height 8
click at [402, 90] on link "Full view images" at bounding box center [403, 88] width 40 height 9
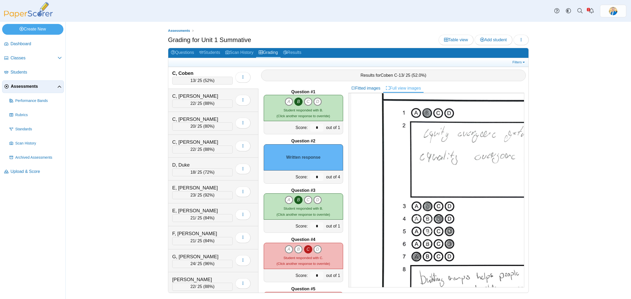
scroll to position [99, 0]
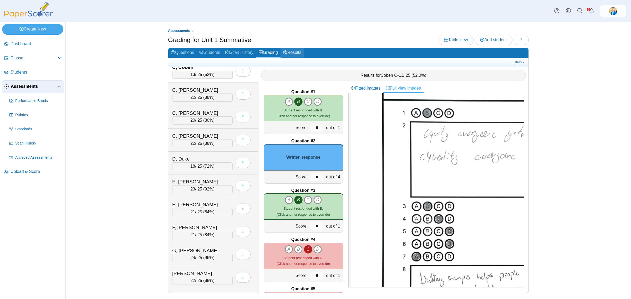
click at [300, 54] on link "Results" at bounding box center [291, 53] width 23 height 10
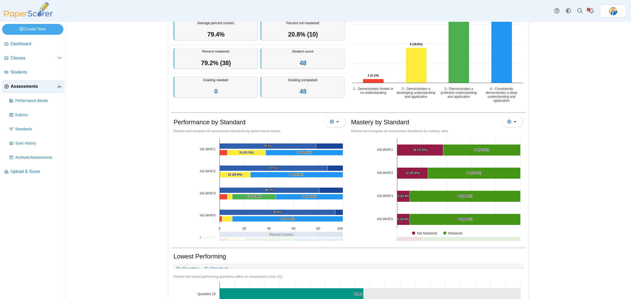
scroll to position [66, 0]
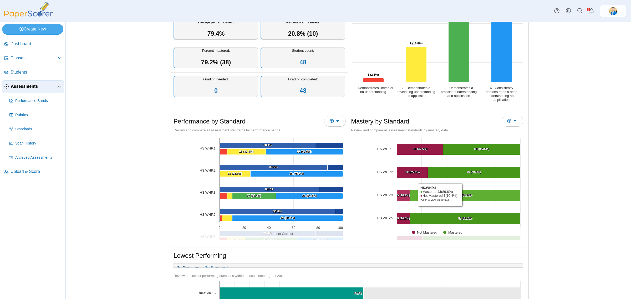
click at [461, 195] on text "43 (89.6%) ​ 43 (89.6%)" at bounding box center [465, 195] width 14 height 3
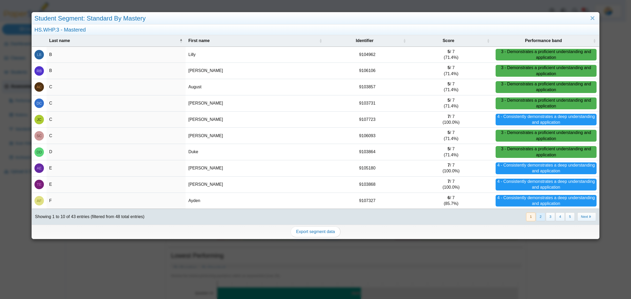
click at [538, 217] on button "2" at bounding box center [540, 217] width 9 height 9
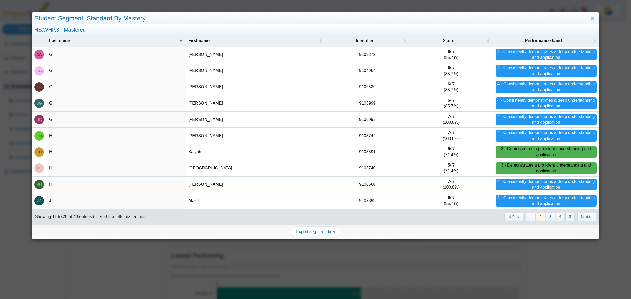
click at [546, 218] on button "3" at bounding box center [550, 217] width 9 height 9
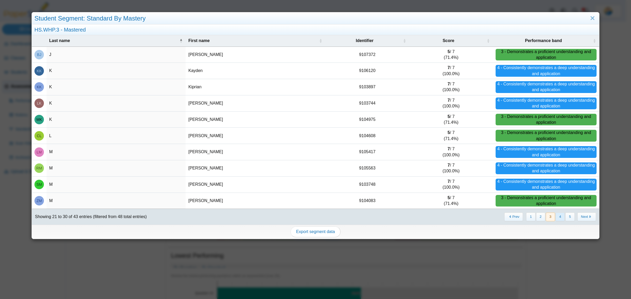
click at [555, 219] on button "4" at bounding box center [559, 217] width 9 height 9
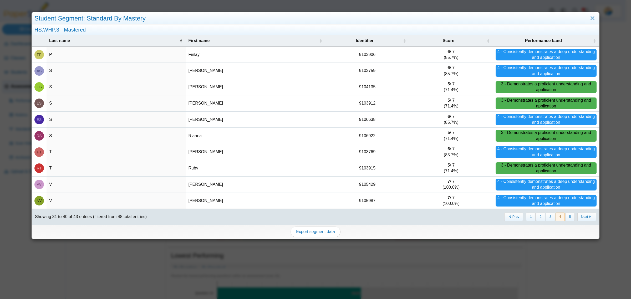
click at [565, 220] on button "5" at bounding box center [569, 217] width 9 height 9
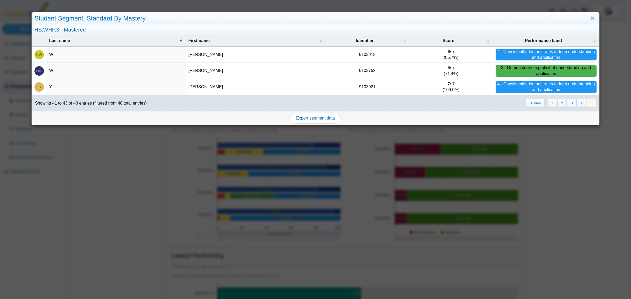
click at [560, 211] on div "Student Segment: Standard By Mastery HS.WHP.3 - Mastered Last name First name I…" at bounding box center [315, 149] width 631 height 299
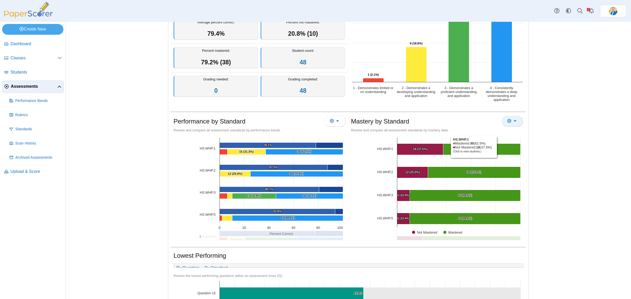
click at [511, 119] on button "More options" at bounding box center [512, 121] width 22 height 11
click at [562, 147] on div "Assessments Overview report Results for Unit 1 Summative Loading…" at bounding box center [348, 160] width 565 height 277
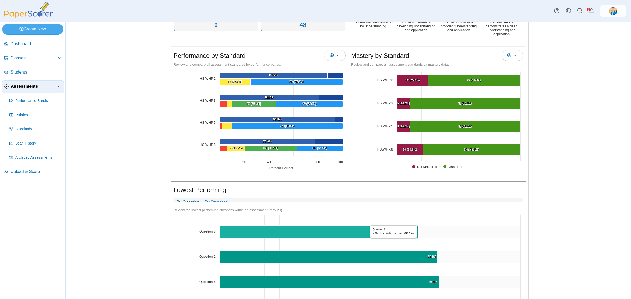
scroll to position [33, 0]
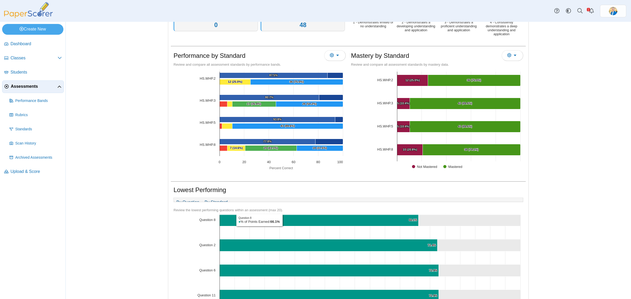
click at [213, 204] on link "By Standard" at bounding box center [216, 202] width 28 height 9
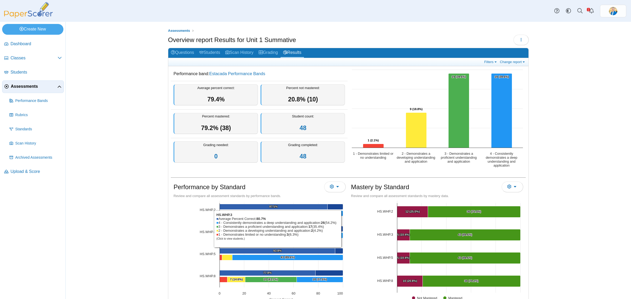
scroll to position [0, 0]
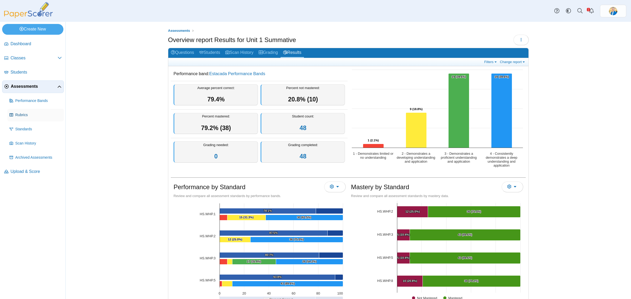
click at [24, 114] on span "Rubrics" at bounding box center [38, 114] width 47 height 5
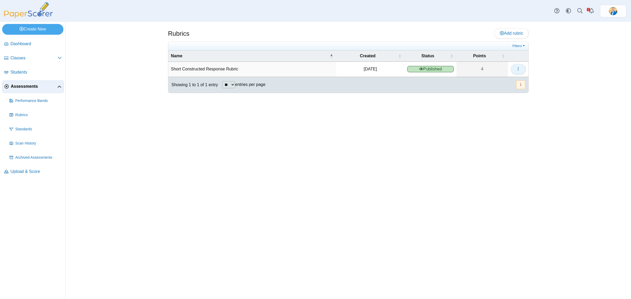
click at [516, 72] on button "button" at bounding box center [517, 69] width 15 height 11
click at [479, 66] on link "4" at bounding box center [482, 69] width 52 height 15
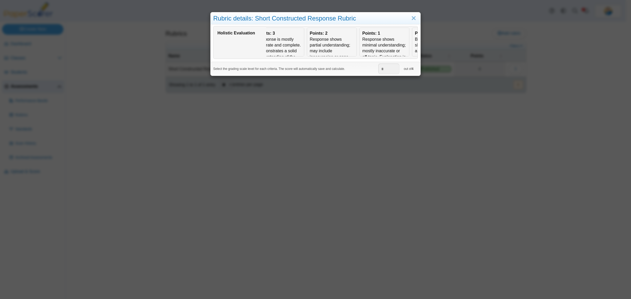
scroll to position [0, 95]
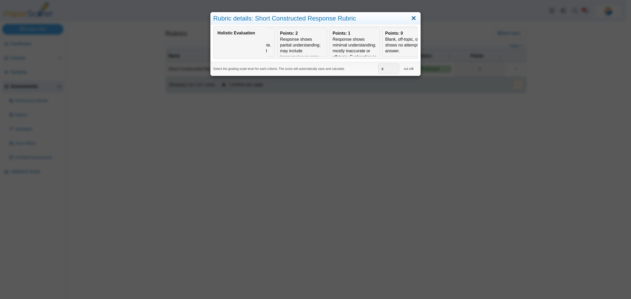
click at [409, 18] on link "Close" at bounding box center [413, 18] width 8 height 9
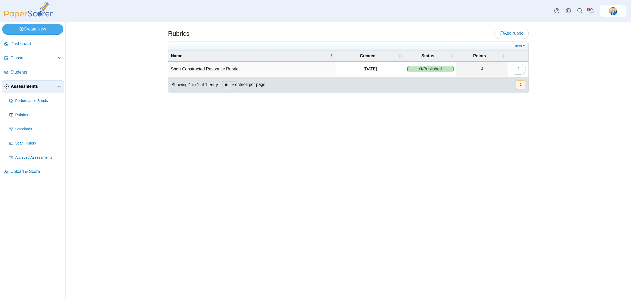
click at [20, 87] on span "Assessments" at bounding box center [34, 87] width 47 height 6
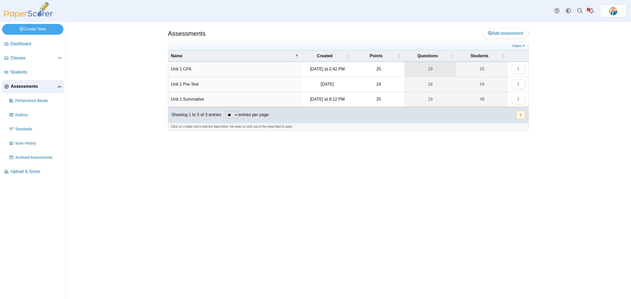
click at [429, 70] on link "19" at bounding box center [430, 69] width 52 height 15
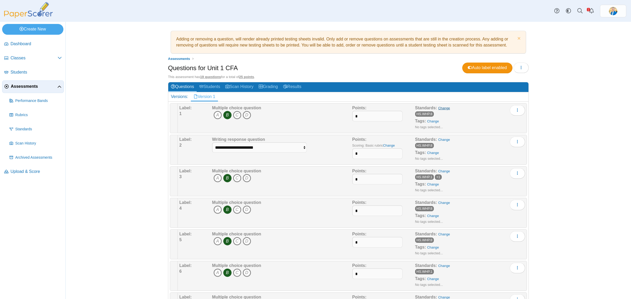
click at [438, 108] on link "Change" at bounding box center [444, 108] width 12 height 4
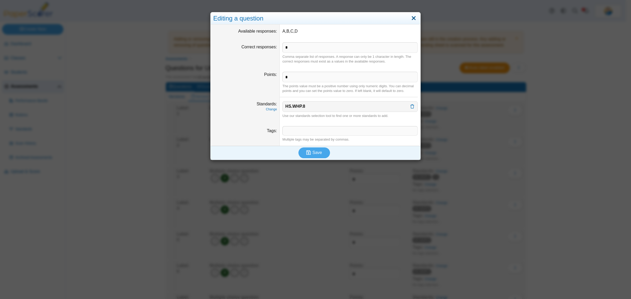
click at [412, 21] on link "Close" at bounding box center [413, 18] width 8 height 9
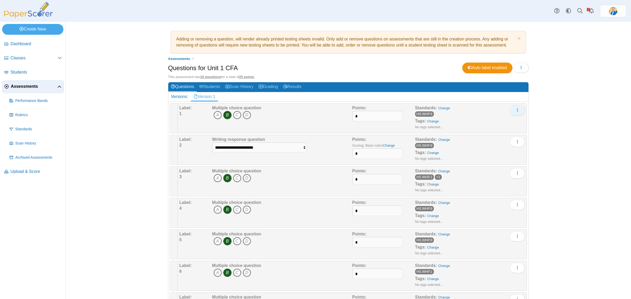
click at [516, 109] on icon "More options" at bounding box center [517, 110] width 4 height 4
click at [383, 146] on link "Change" at bounding box center [389, 145] width 12 height 4
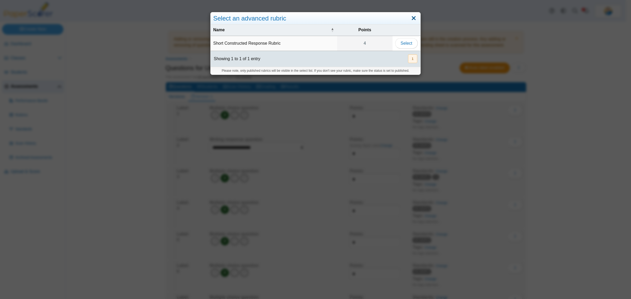
click at [414, 17] on link "Close" at bounding box center [413, 18] width 8 height 9
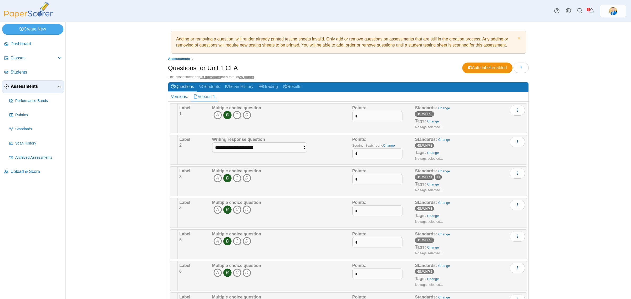
click at [24, 88] on span "Assessments" at bounding box center [34, 87] width 47 height 6
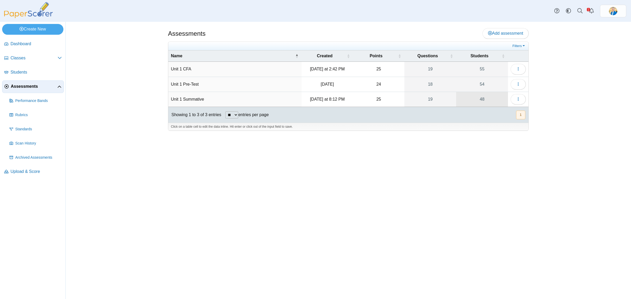
click at [482, 101] on link "48" at bounding box center [482, 99] width 52 height 15
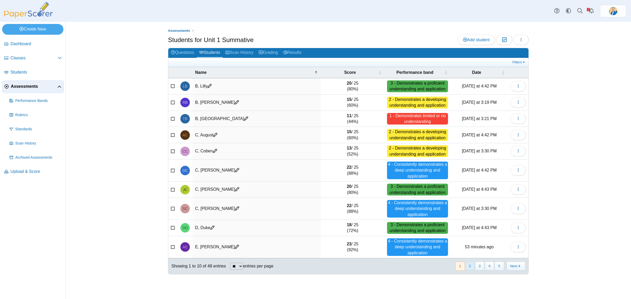
click at [470, 266] on button "2" at bounding box center [469, 266] width 9 height 9
